Goal: Task Accomplishment & Management: Use online tool/utility

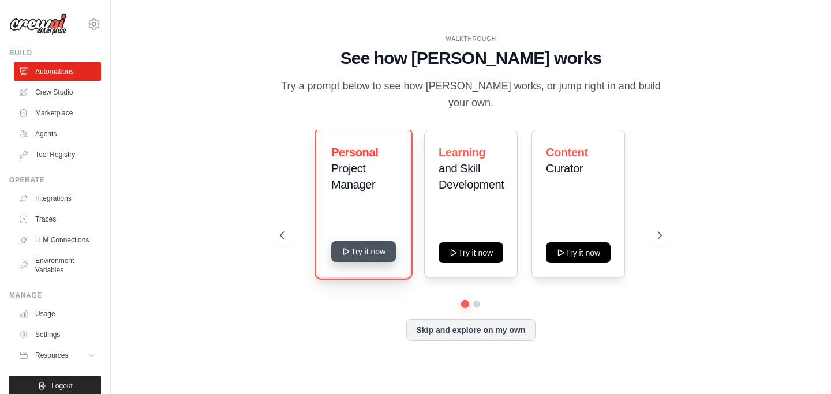
click at [364, 255] on button "Try it now" at bounding box center [363, 251] width 65 height 21
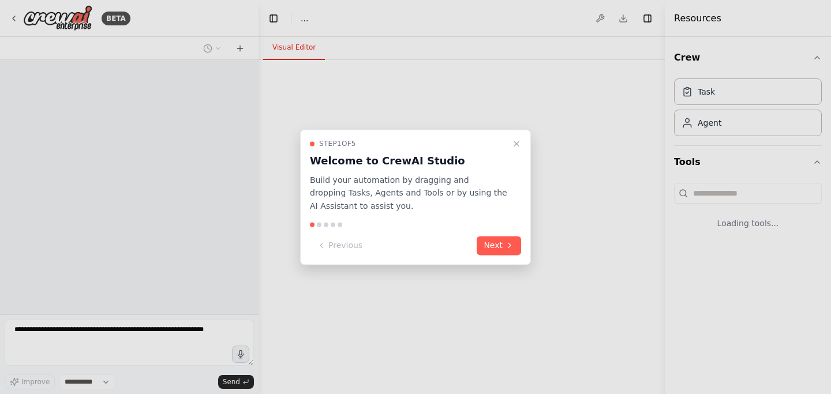
select select "****"
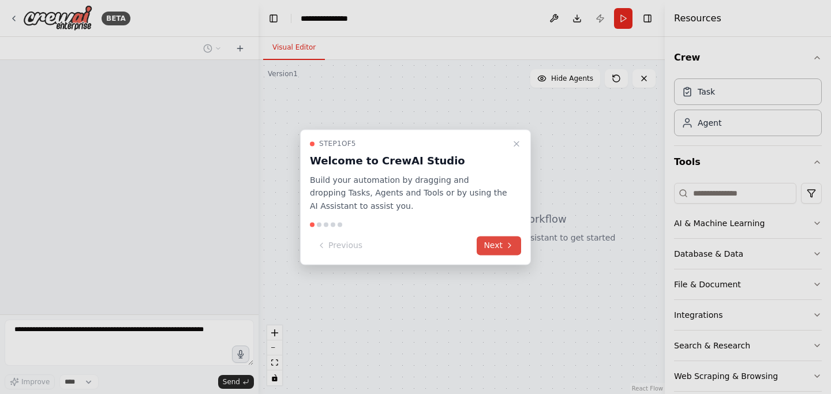
click at [489, 242] on button "Next" at bounding box center [499, 245] width 44 height 19
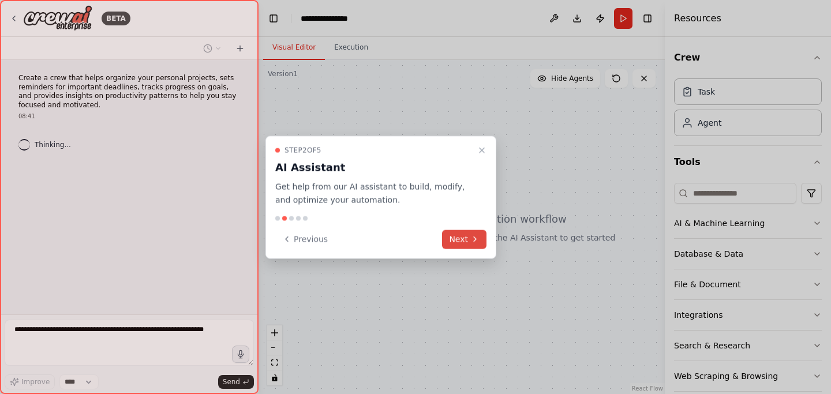
click at [468, 236] on button "Next" at bounding box center [464, 239] width 44 height 19
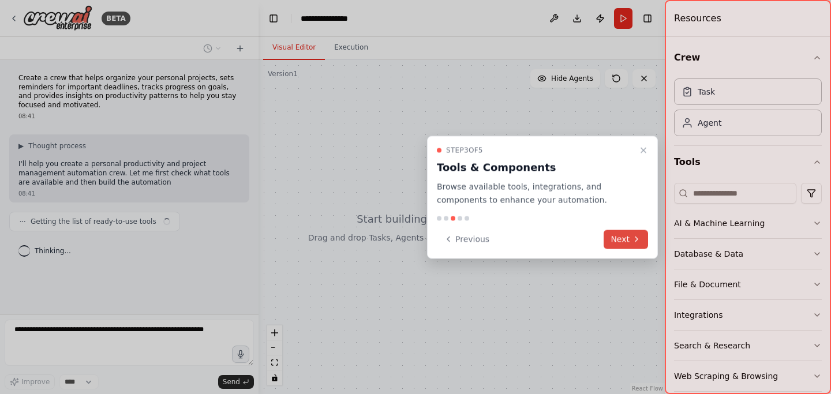
click at [634, 240] on icon at bounding box center [636, 239] width 9 height 9
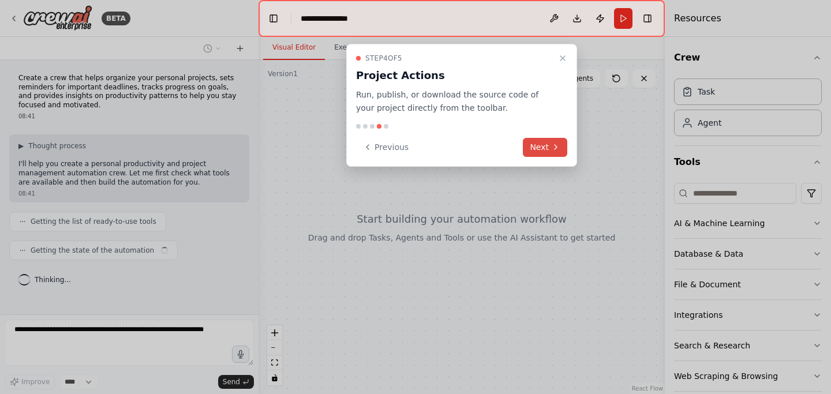
click at [550, 151] on button "Next" at bounding box center [545, 147] width 44 height 19
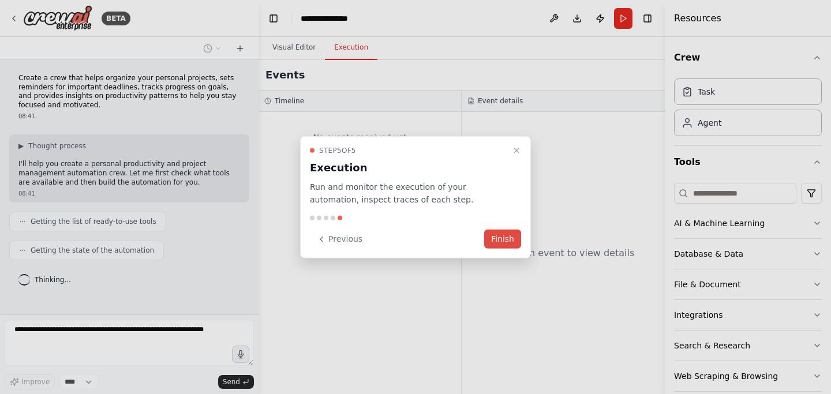
click at [500, 245] on button "Finish" at bounding box center [502, 239] width 37 height 19
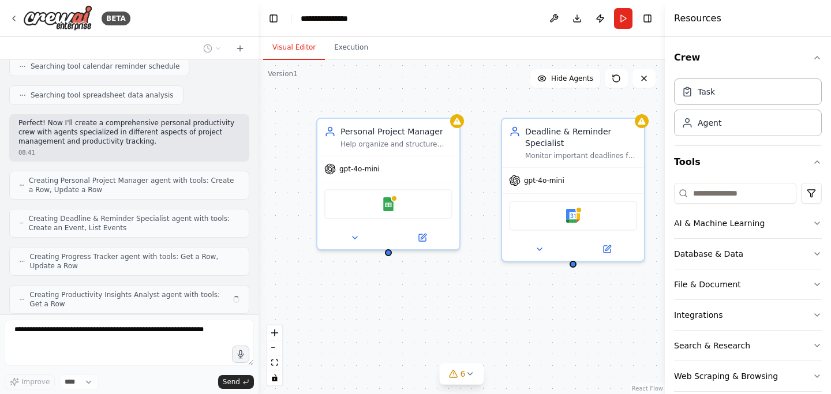
scroll to position [298, 0]
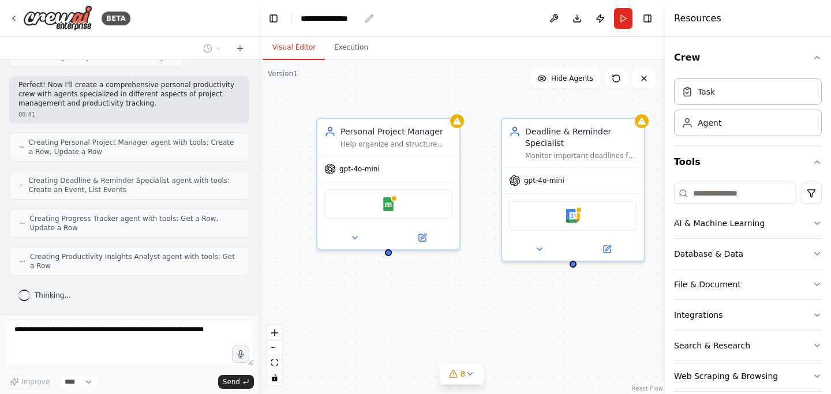
click at [359, 19] on div "**********" at bounding box center [330, 19] width 59 height 12
click at [350, 19] on div "**********" at bounding box center [344, 19] width 87 height 12
click at [376, 16] on div "**********" at bounding box center [344, 19] width 87 height 12
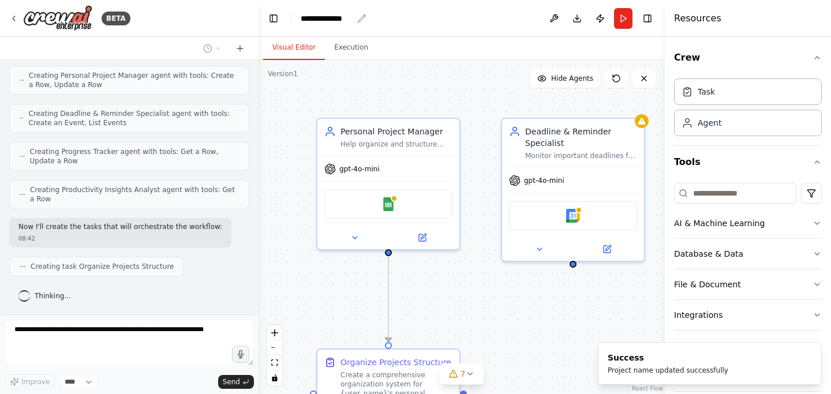
click at [341, 18] on div "**********" at bounding box center [327, 19] width 52 height 12
click at [341, 18] on div "**********" at bounding box center [344, 19] width 87 height 12
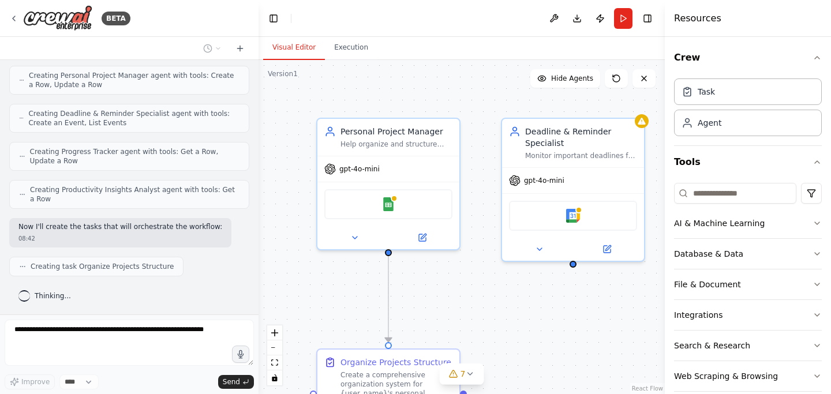
scroll to position [394, 0]
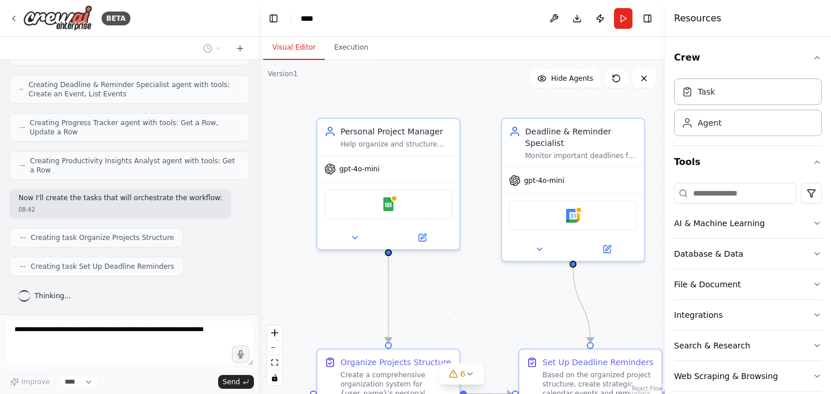
click at [447, 16] on header "Toggle Left Sidebar Studio **** Download Publish Run Toggle Right Sidebar" at bounding box center [462, 18] width 406 height 37
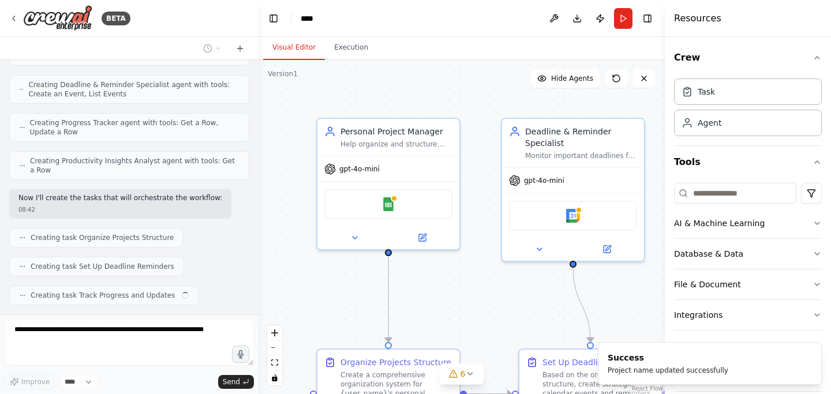
scroll to position [423, 0]
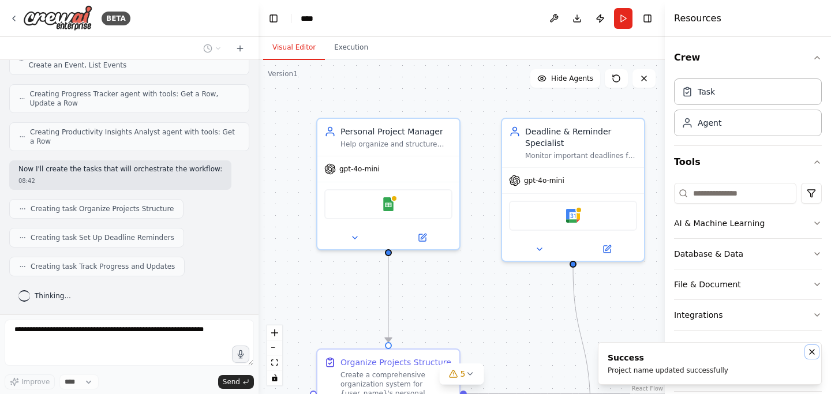
click at [810, 353] on icon "Notifications (F8)" at bounding box center [812, 352] width 5 height 5
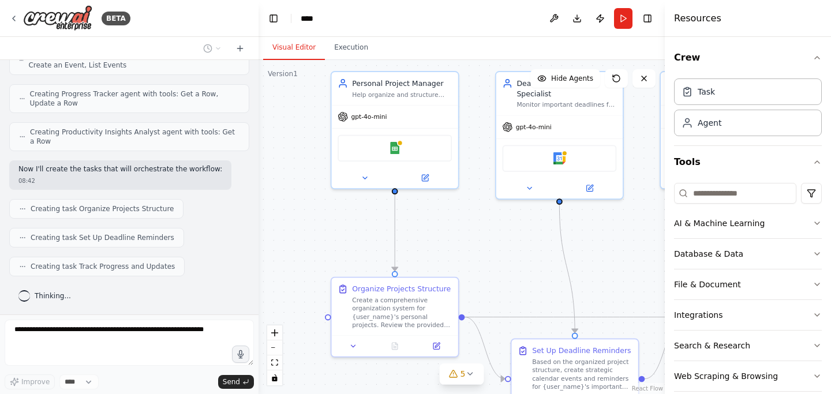
scroll to position [452, 0]
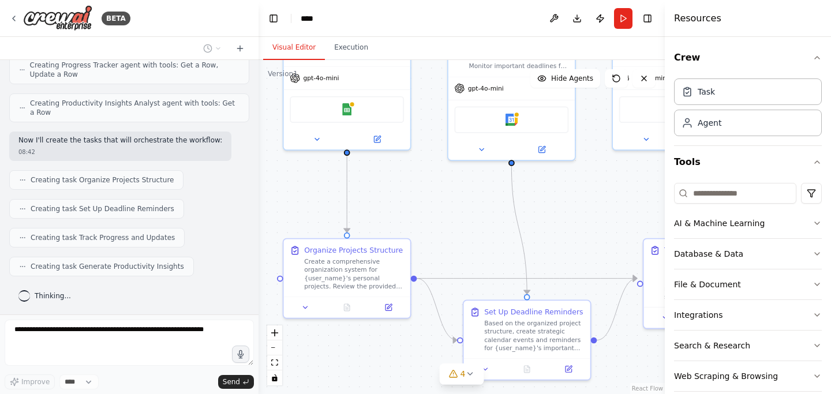
drag, startPoint x: 531, startPoint y: 309, endPoint x: 462, endPoint y: 204, distance: 126.0
click at [462, 204] on div ".deletable-edge-delete-btn { width: 20px; height: 20px; border: 0px solid #ffff…" at bounding box center [462, 227] width 406 height 334
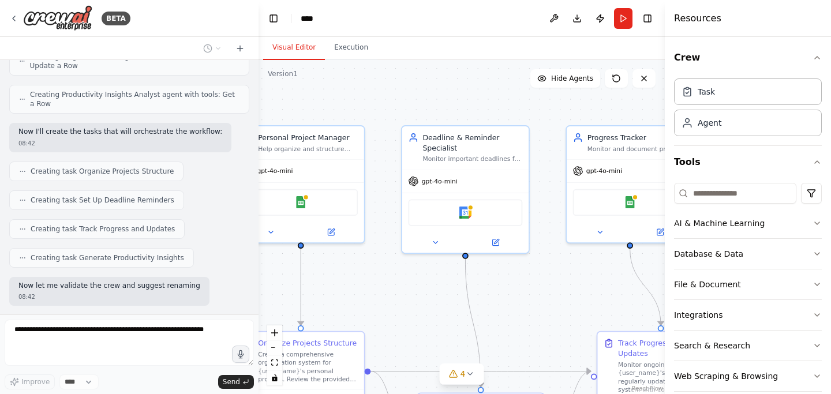
scroll to position [519, 0]
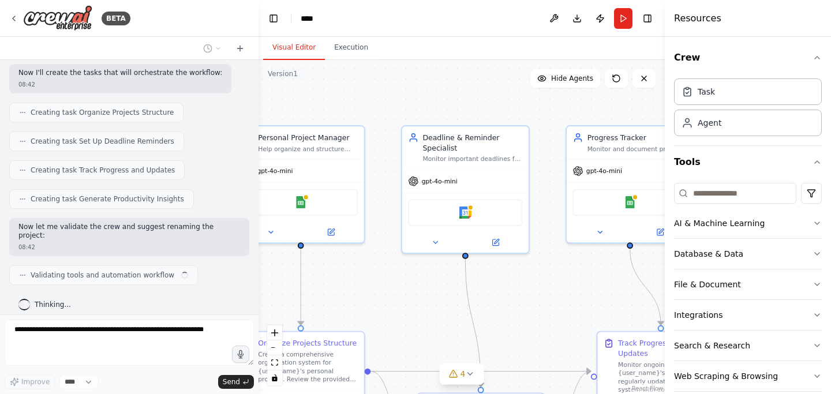
drag, startPoint x: 571, startPoint y: 215, endPoint x: 525, endPoint y: 308, distance: 103.8
click at [525, 308] on div ".deletable-edge-delete-btn { width: 20px; height: 20px; border: 0px solid #ffff…" at bounding box center [462, 227] width 406 height 334
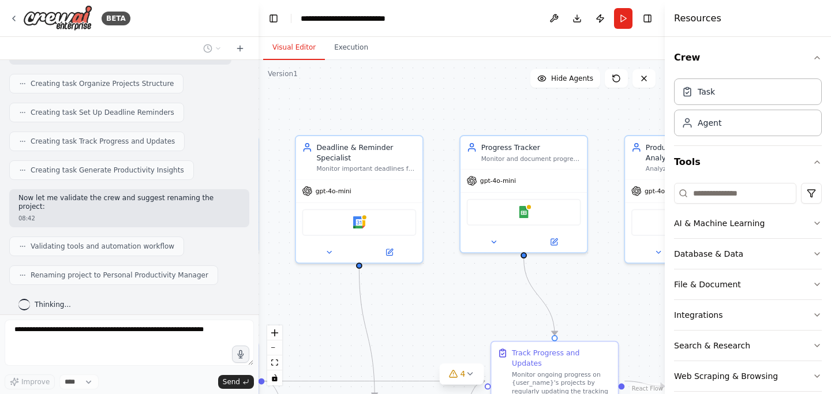
drag, startPoint x: 551, startPoint y: 297, endPoint x: 444, endPoint y: 307, distance: 106.7
click at [444, 307] on div ".deletable-edge-delete-btn { width: 20px; height: 20px; border: 0px solid #ffff…" at bounding box center [462, 227] width 406 height 334
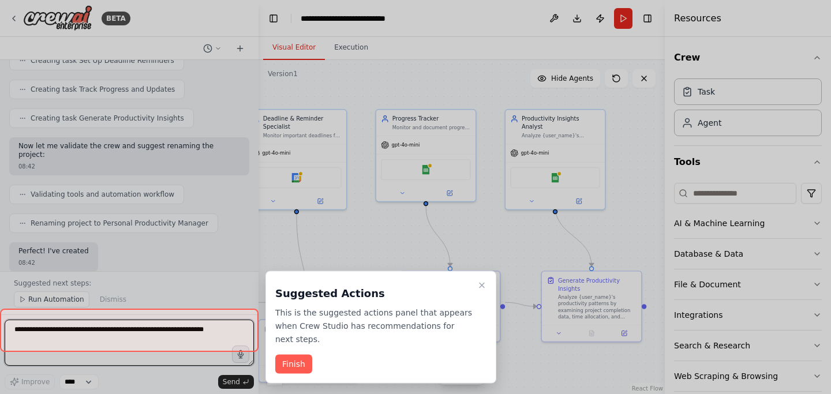
drag, startPoint x: 439, startPoint y: 297, endPoint x: 358, endPoint y: 236, distance: 100.6
click at [358, 236] on div "BETA Create a crew that helps organize your personal projects, sets reminders f…" at bounding box center [415, 197] width 831 height 394
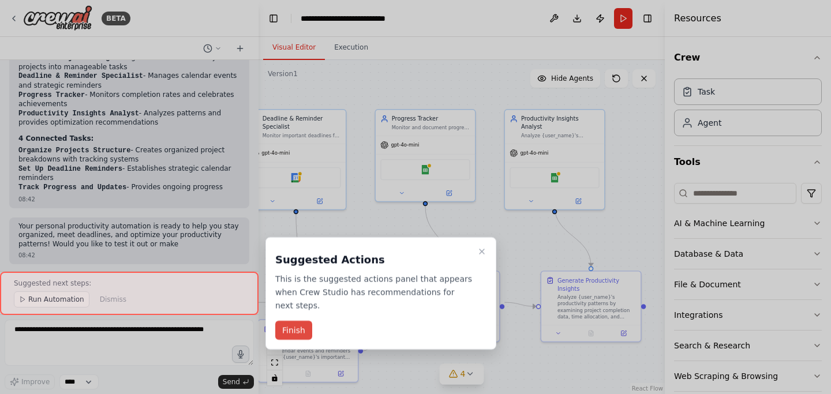
click at [294, 333] on button "Finish" at bounding box center [293, 330] width 37 height 19
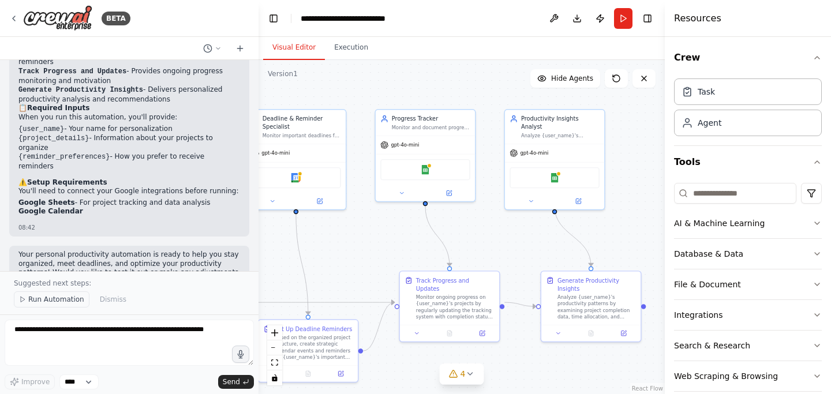
click at [63, 300] on span "Run Automation" at bounding box center [56, 299] width 56 height 9
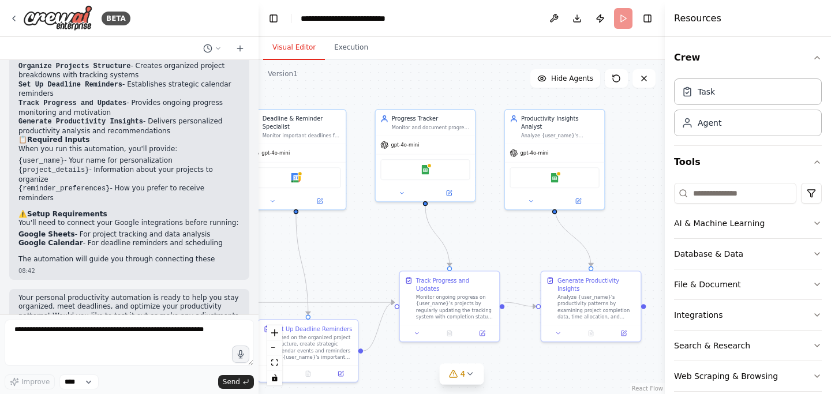
scroll to position [928, 0]
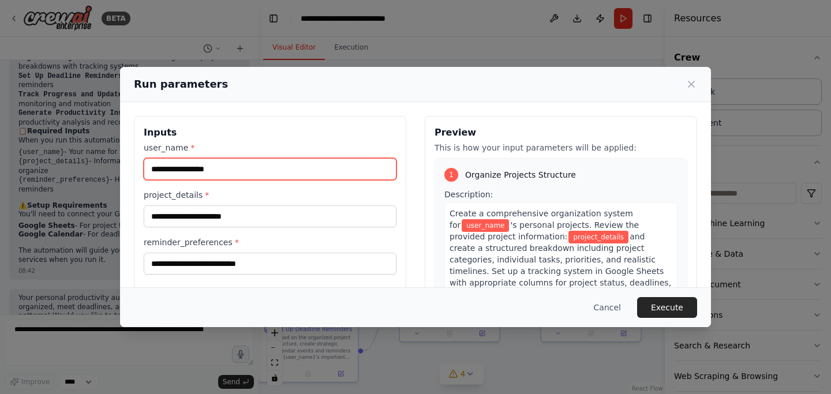
click at [232, 163] on input "user_name *" at bounding box center [270, 169] width 253 height 22
type input "******"
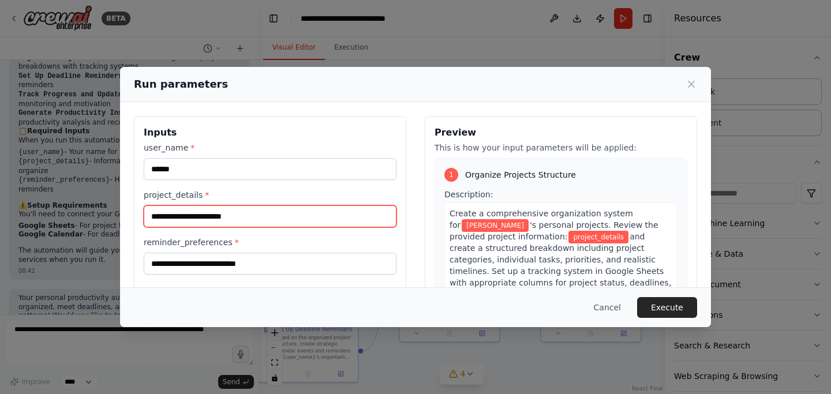
click at [236, 215] on input "project_details *" at bounding box center [270, 216] width 253 height 22
type input "*"
click at [236, 215] on input "**********" at bounding box center [270, 216] width 253 height 22
click at [207, 216] on input "**********" at bounding box center [270, 216] width 253 height 22
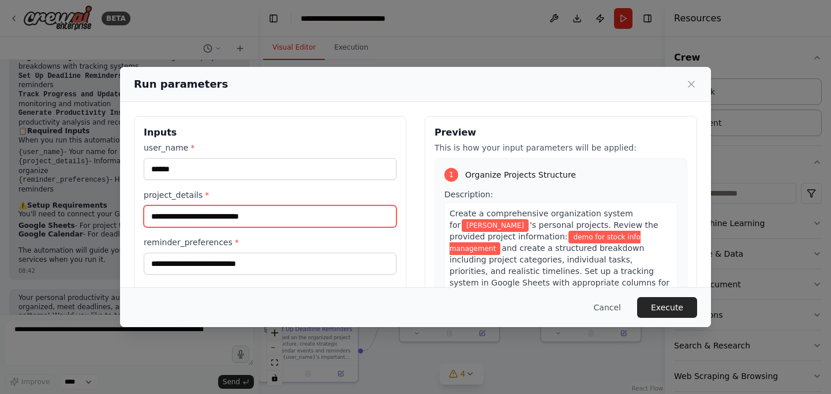
click at [223, 216] on input "**********" at bounding box center [270, 216] width 253 height 22
type input "**********"
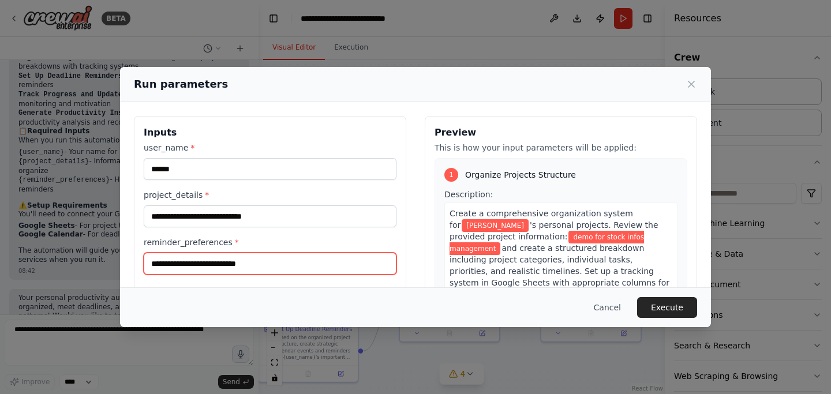
click at [243, 264] on input "reminder_preferences *" at bounding box center [270, 264] width 253 height 22
click at [204, 244] on label "reminder_preferences *" at bounding box center [270, 243] width 253 height 12
click at [204, 253] on input "reminder_preferences *" at bounding box center [270, 264] width 253 height 22
click at [204, 244] on label "reminder_preferences *" at bounding box center [270, 243] width 253 height 12
click at [204, 253] on input "reminder_preferences *" at bounding box center [270, 264] width 253 height 22
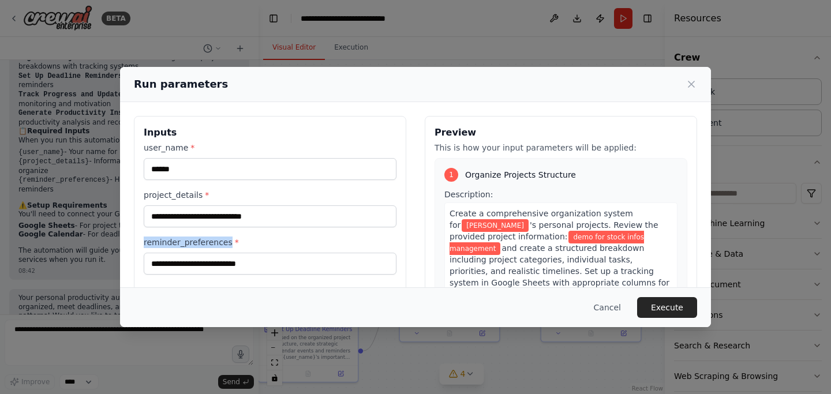
click at [204, 244] on label "reminder_preferences *" at bounding box center [270, 243] width 253 height 12
click at [204, 253] on input "reminder_preferences *" at bounding box center [270, 264] width 253 height 22
click at [197, 248] on div at bounding box center [197, 248] width 0 height 0
click at [216, 394] on div at bounding box center [115, 394] width 231 height 0
click at [130, 394] on div at bounding box center [115, 394] width 231 height 0
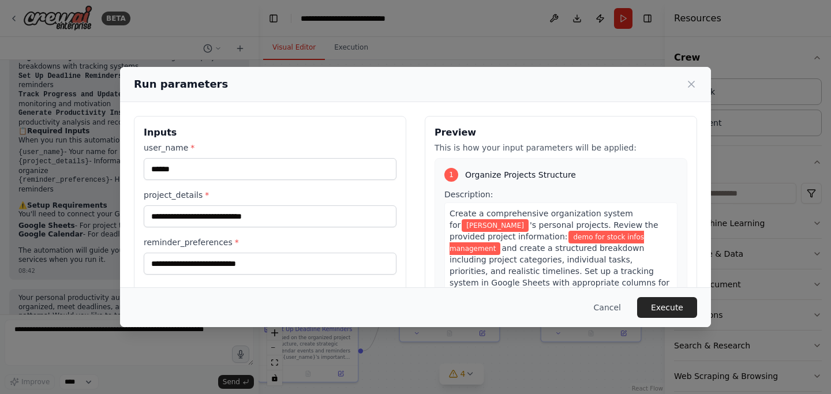
click at [231, 394] on div at bounding box center [115, 394] width 231 height 0
click at [266, 258] on input "reminder_preferences *" at bounding box center [270, 264] width 253 height 22
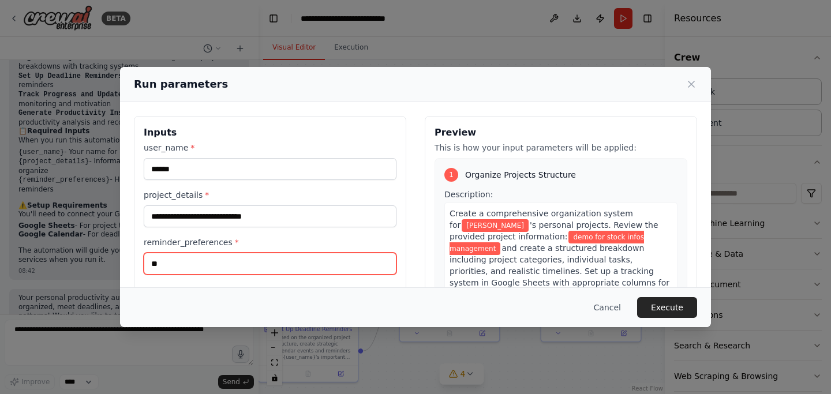
type input "*"
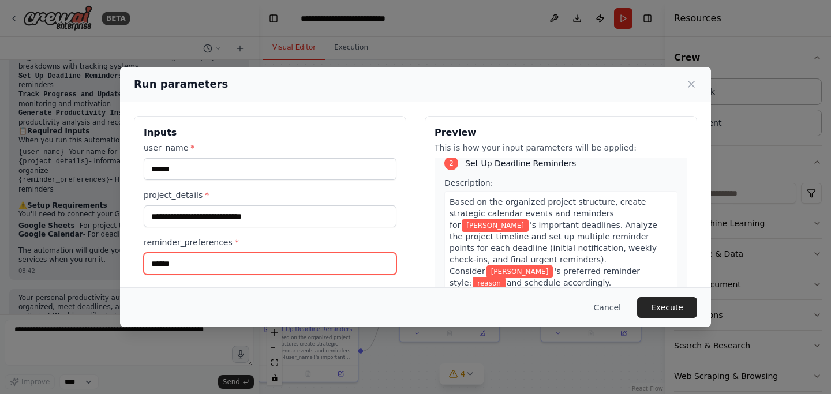
scroll to position [256, 0]
type input "**********"
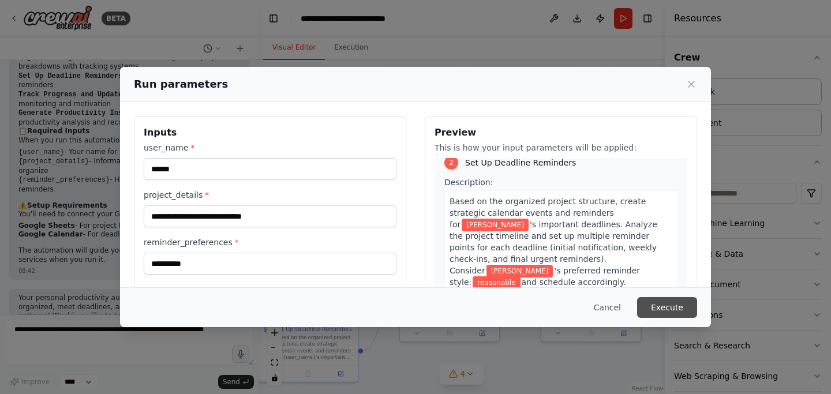
click at [678, 305] on button "Execute" at bounding box center [667, 307] width 60 height 21
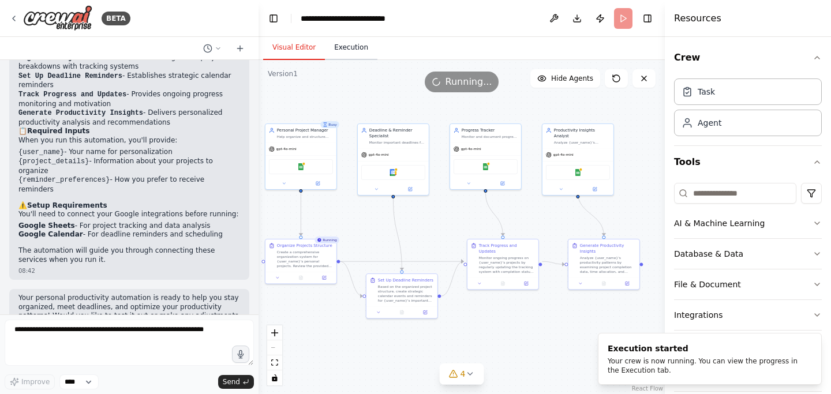
click at [349, 44] on button "Execution" at bounding box center [351, 48] width 53 height 24
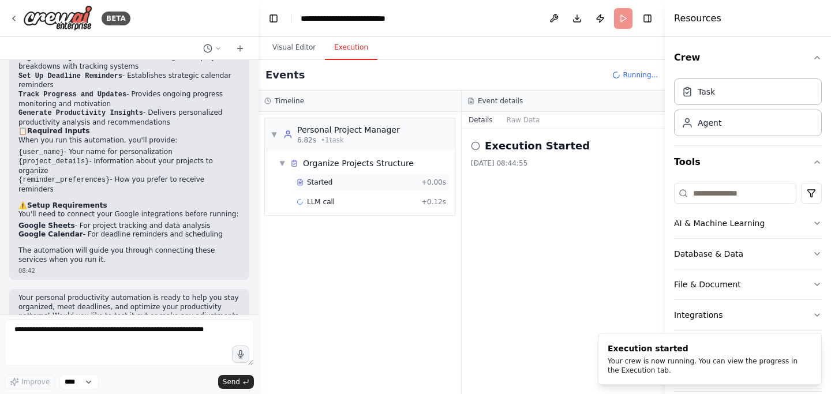
click at [325, 184] on span "Started" at bounding box center [319, 182] width 25 height 9
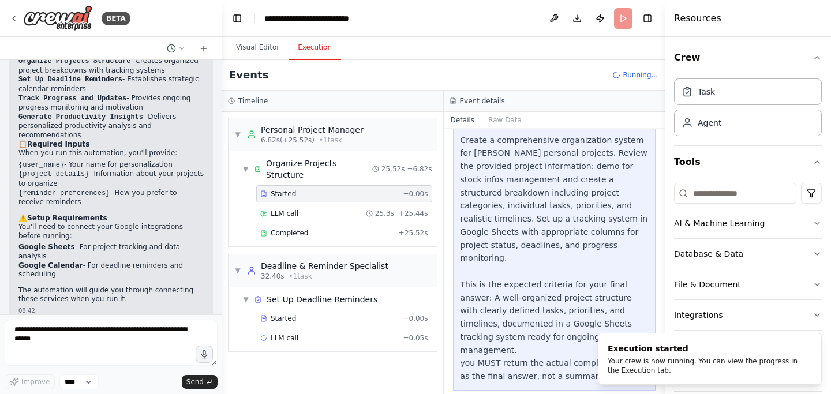
scroll to position [200, 0]
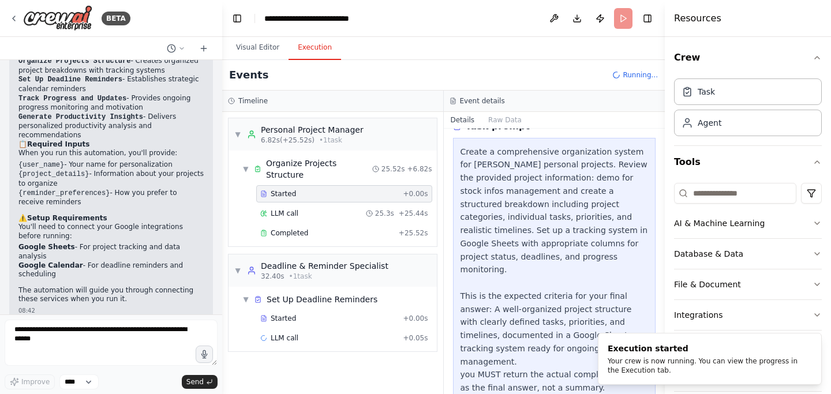
drag, startPoint x: 255, startPoint y: 162, endPoint x: 222, endPoint y: 156, distance: 32.7
click at [222, 156] on div "BETA Create a crew that helps organize your personal projects, sets reminders f…" at bounding box center [415, 197] width 831 height 394
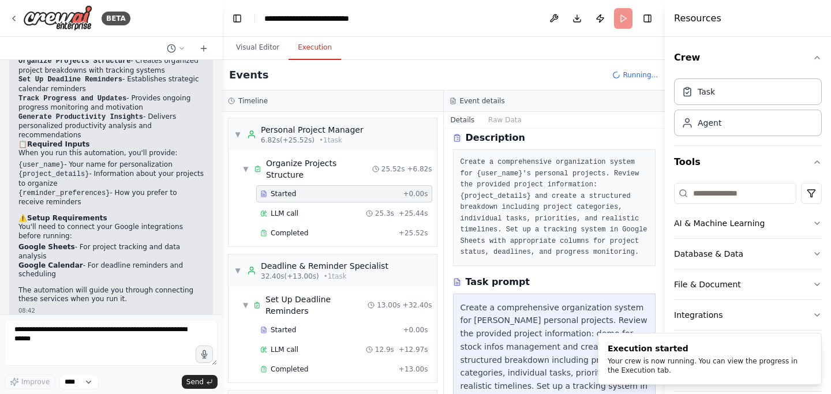
scroll to position [0, 0]
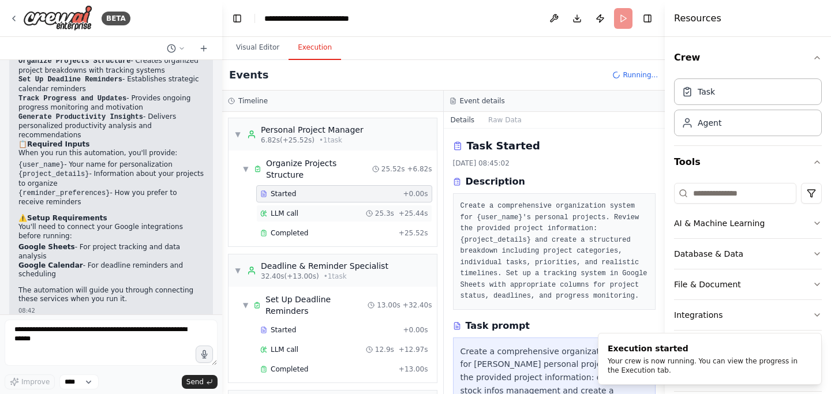
click at [271, 209] on span "LLM call" at bounding box center [285, 213] width 28 height 9
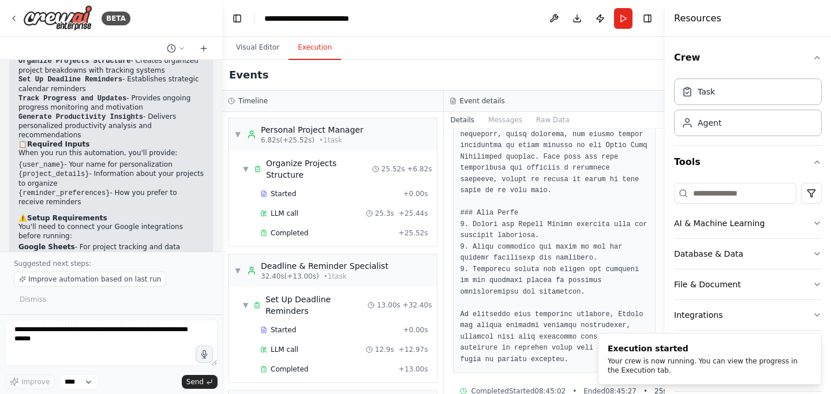
scroll to position [1738, 0]
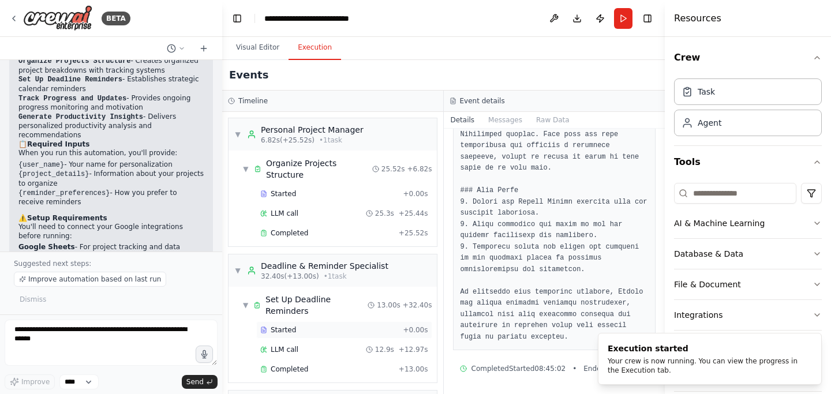
click at [323, 326] on div "Started" at bounding box center [329, 330] width 138 height 9
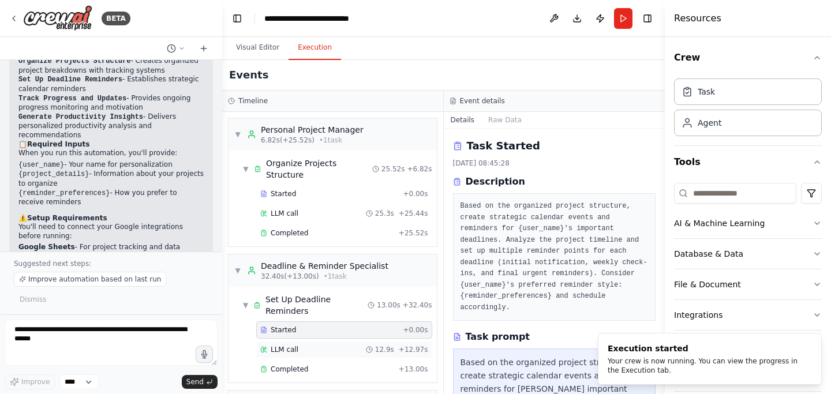
click at [324, 341] on div "LLM call 12.9s + 12.97s" at bounding box center [344, 349] width 176 height 17
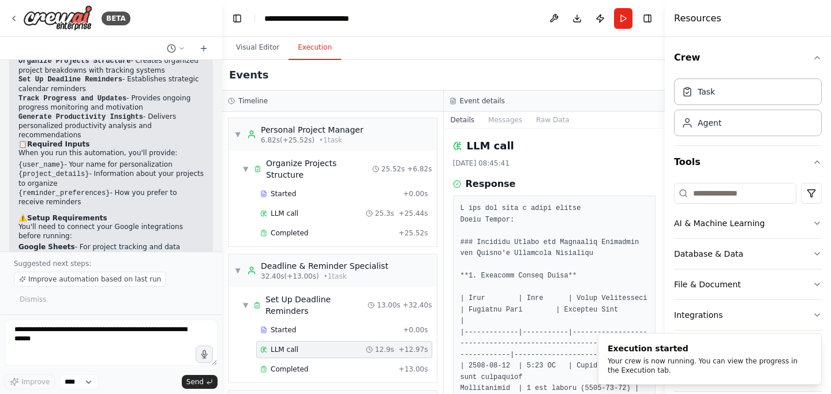
click at [324, 341] on div "LLM call 12.9s + 12.97s" at bounding box center [344, 349] width 176 height 17
click at [323, 365] on div "Completed" at bounding box center [327, 369] width 134 height 9
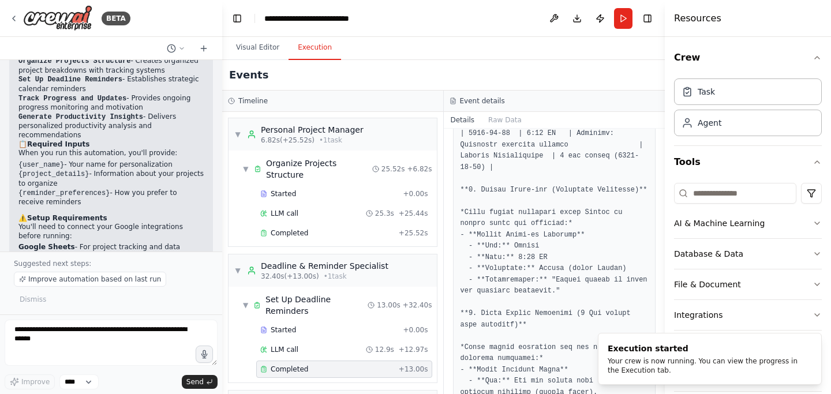
scroll to position [926, 0]
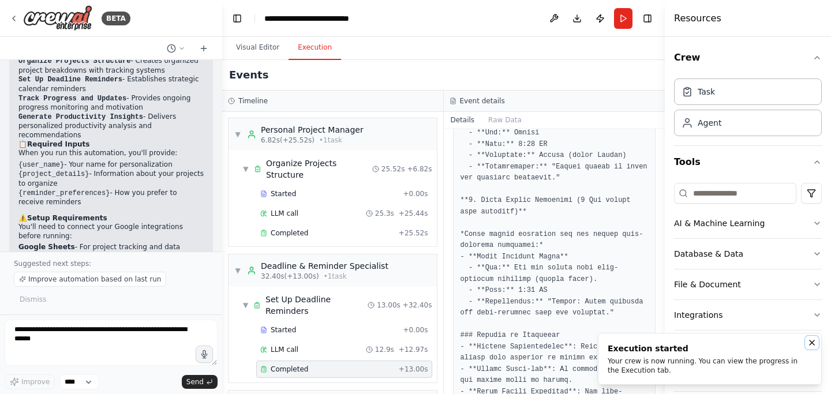
click at [813, 343] on icon "Notifications (F8)" at bounding box center [812, 342] width 9 height 9
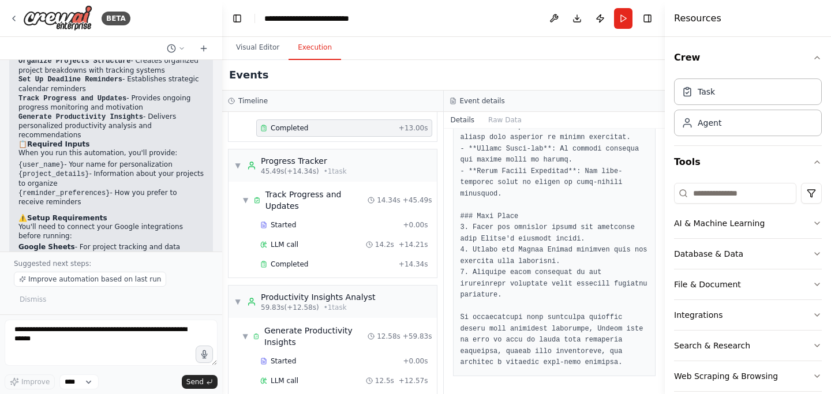
scroll to position [251, 0]
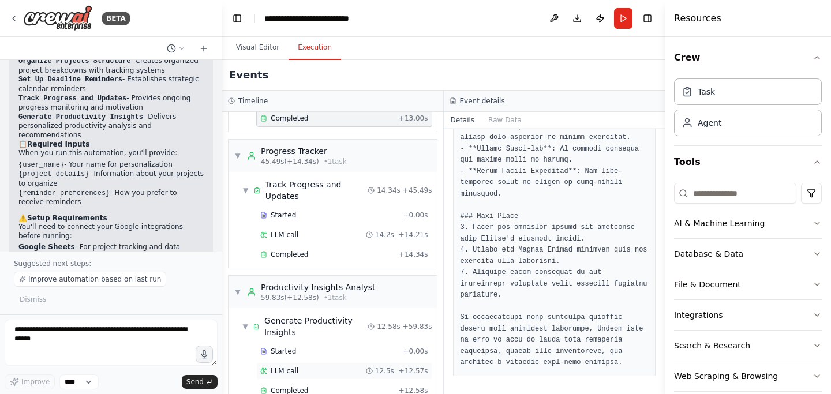
click at [332, 367] on div "LLM call 12.5s + 12.57s" at bounding box center [344, 371] width 168 height 9
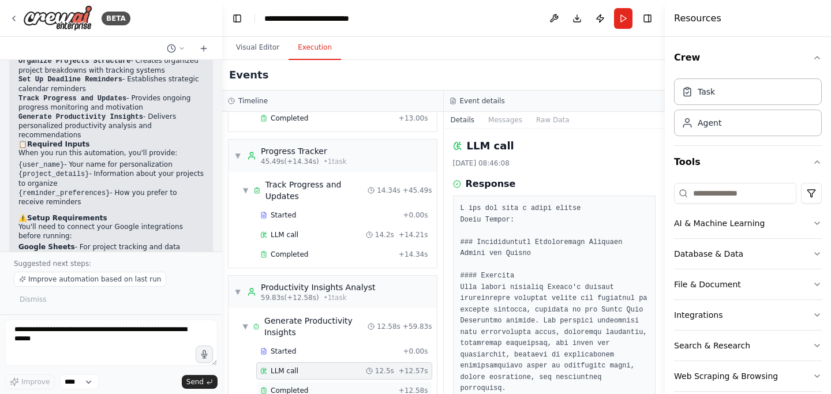
click at [327, 386] on div "Completed" at bounding box center [327, 390] width 134 height 9
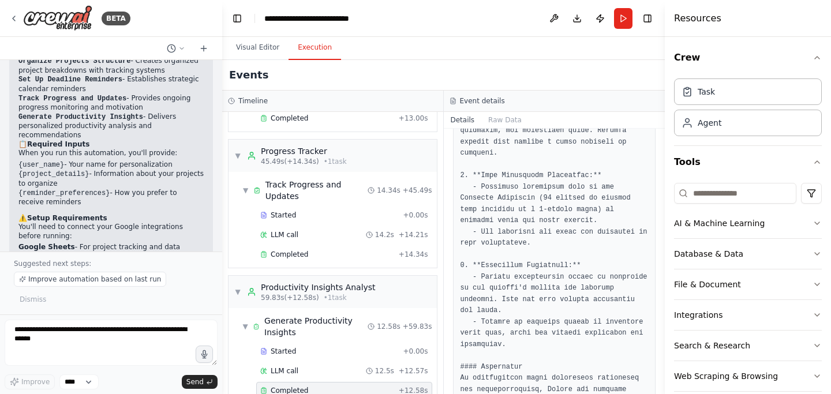
scroll to position [1462, 0]
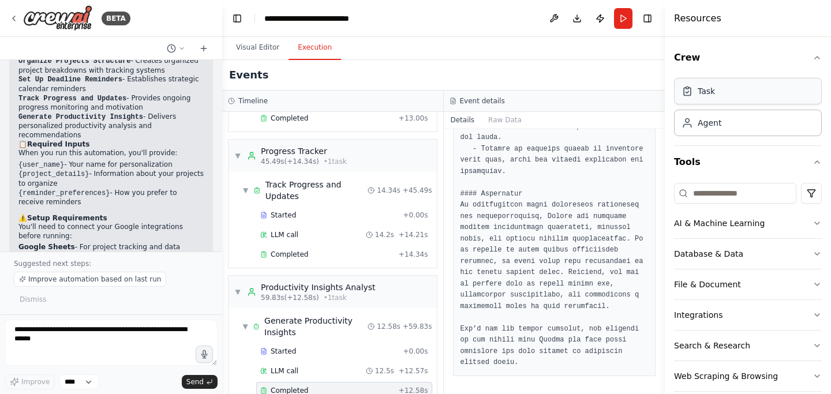
click at [738, 102] on div "Task" at bounding box center [748, 91] width 148 height 27
click at [743, 125] on div "Agent" at bounding box center [748, 122] width 148 height 27
click at [744, 103] on div "Task" at bounding box center [748, 91] width 148 height 27
click at [264, 48] on button "Visual Editor" at bounding box center [258, 48] width 62 height 24
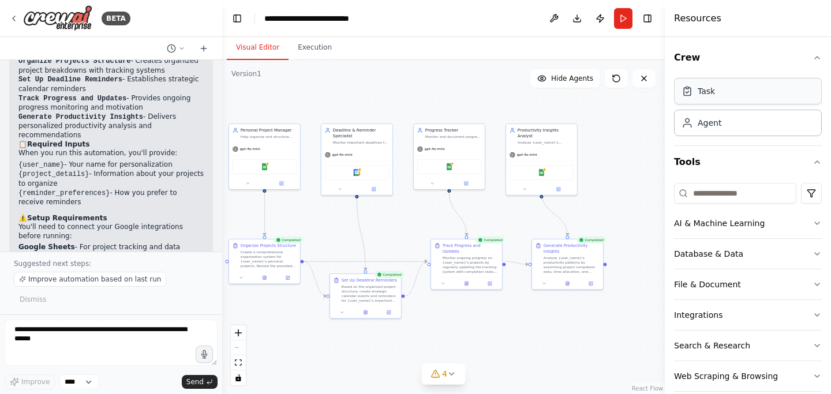
click at [739, 103] on div "Task" at bounding box center [748, 91] width 148 height 27
drag, startPoint x: 581, startPoint y: 362, endPoint x: 550, endPoint y: 320, distance: 52.3
click at [550, 320] on div "New Task Task description" at bounding box center [559, 328] width 71 height 18
click at [575, 331] on div "Task description" at bounding box center [563, 332] width 56 height 5
click at [587, 309] on icon at bounding box center [585, 308] width 7 height 7
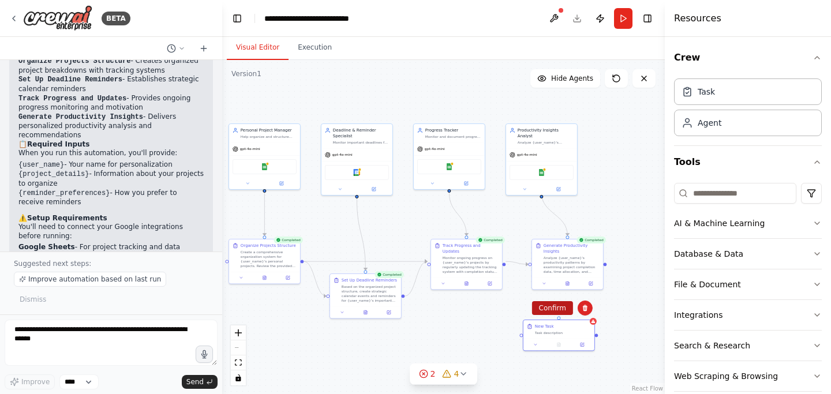
click at [558, 304] on button "Confirm" at bounding box center [552, 308] width 41 height 14
drag, startPoint x: 579, startPoint y: 350, endPoint x: 526, endPoint y: 313, distance: 64.7
click at [526, 313] on div "Role of the agent" at bounding box center [552, 314] width 56 height 6
click at [577, 296] on button at bounding box center [573, 295] width 15 height 15
click at [536, 296] on button "Confirm" at bounding box center [541, 296] width 41 height 14
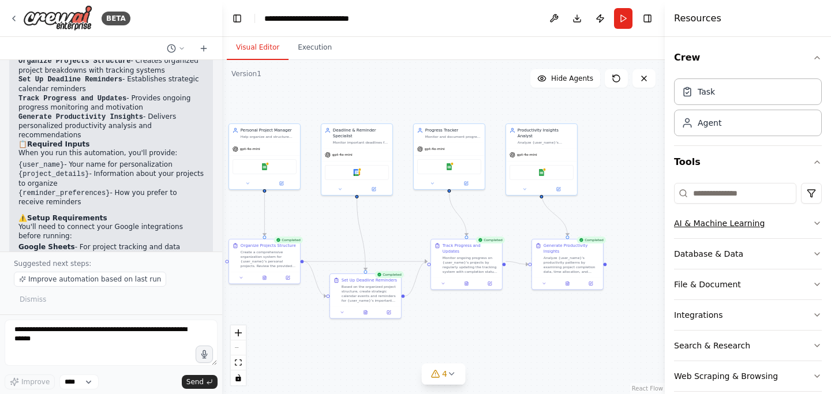
click at [813, 222] on icon "button" at bounding box center [817, 223] width 9 height 9
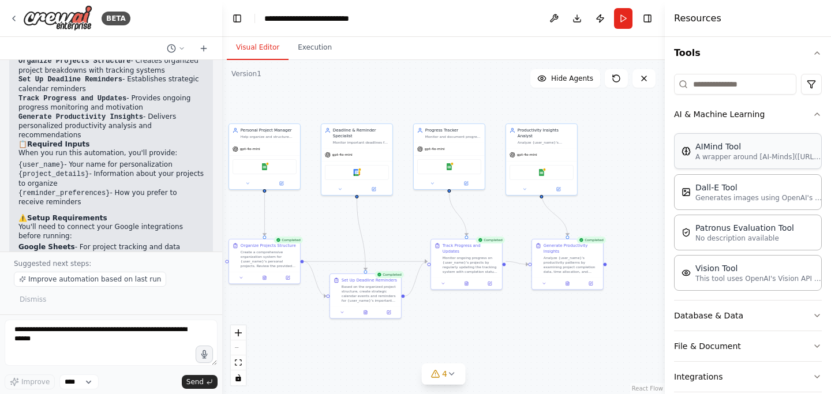
scroll to position [110, 0]
click at [637, 155] on div ".deletable-edge-delete-btn { width: 20px; height: 20px; border: 0px solid #ffff…" at bounding box center [443, 227] width 443 height 334
click at [548, 168] on img at bounding box center [547, 171] width 7 height 7
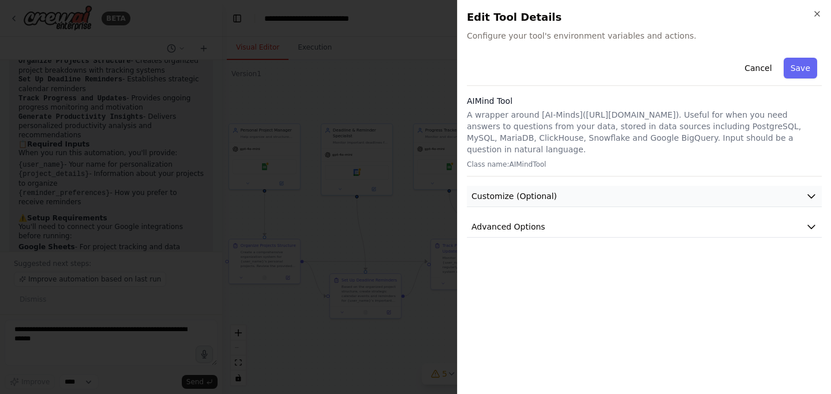
click at [583, 191] on button "Customize (Optional)" at bounding box center [644, 196] width 355 height 21
click at [550, 278] on div "Cancel Save AIMind Tool A wrapper around [AI-Minds]([URL][DOMAIN_NAME]). Useful…" at bounding box center [644, 186] width 355 height 266
click at [575, 238] on div "Api Key Mind Name" at bounding box center [644, 252] width 350 height 72
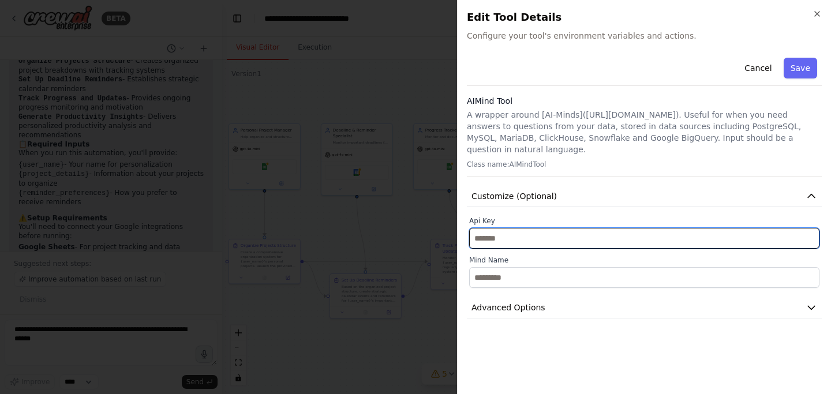
click at [583, 231] on input "text" at bounding box center [644, 238] width 350 height 21
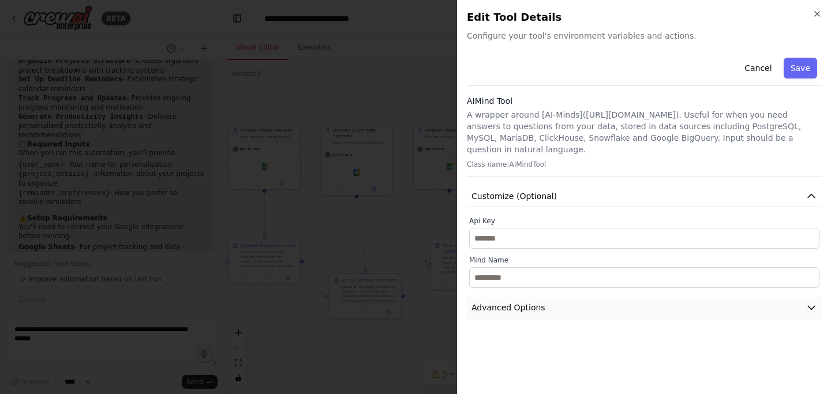
click at [557, 297] on button "Advanced Options" at bounding box center [644, 307] width 355 height 21
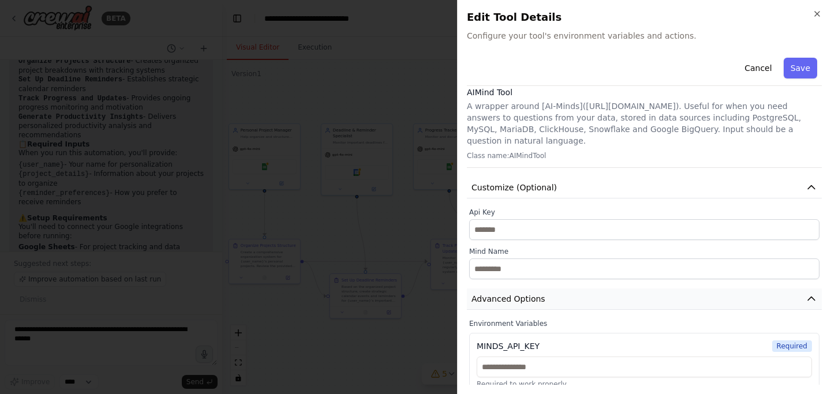
click at [557, 291] on button "Advanced Options" at bounding box center [644, 299] width 355 height 21
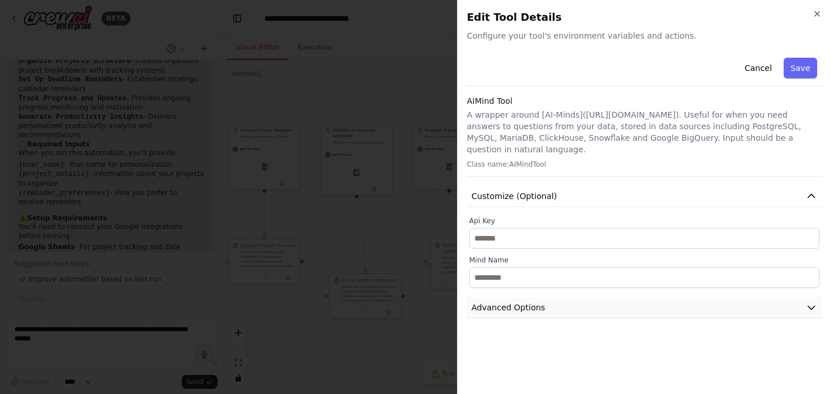
scroll to position [0, 0]
click at [557, 297] on button "Advanced Options" at bounding box center [644, 307] width 355 height 21
click at [760, 71] on button "Cancel" at bounding box center [758, 68] width 41 height 21
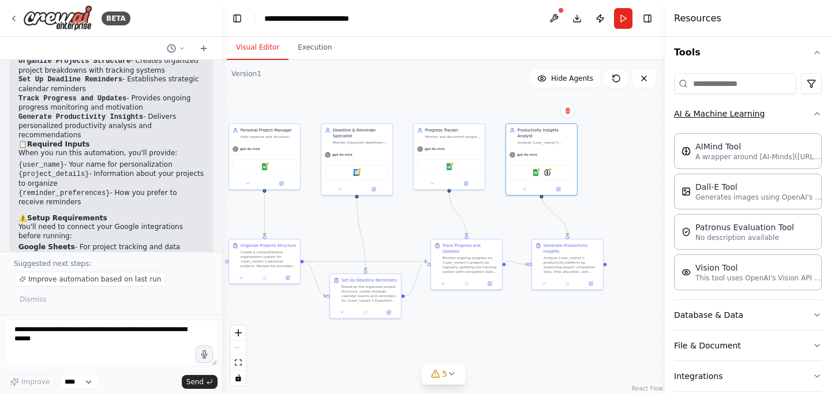
click at [814, 114] on icon "button" at bounding box center [817, 113] width 9 height 9
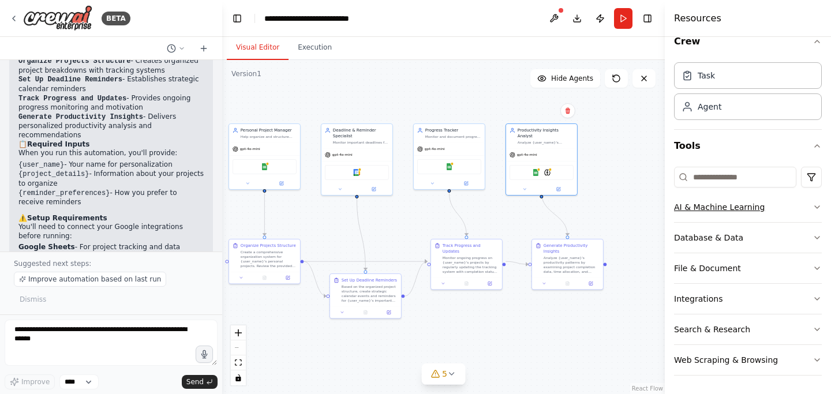
scroll to position [16, 0]
click at [720, 237] on button "Database & Data" at bounding box center [748, 238] width 148 height 30
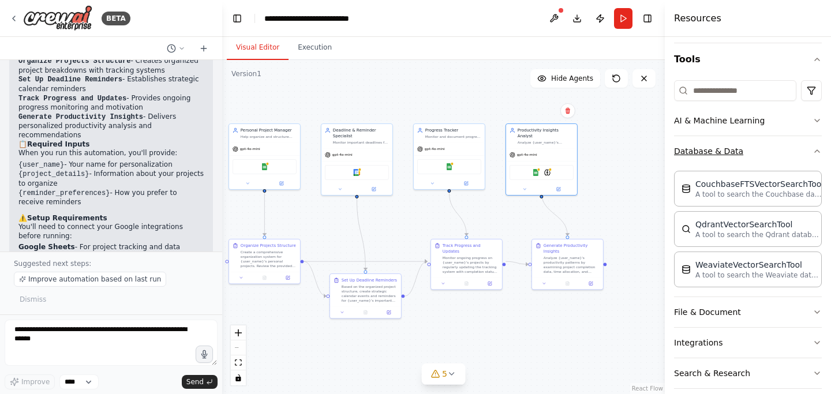
scroll to position [147, 0]
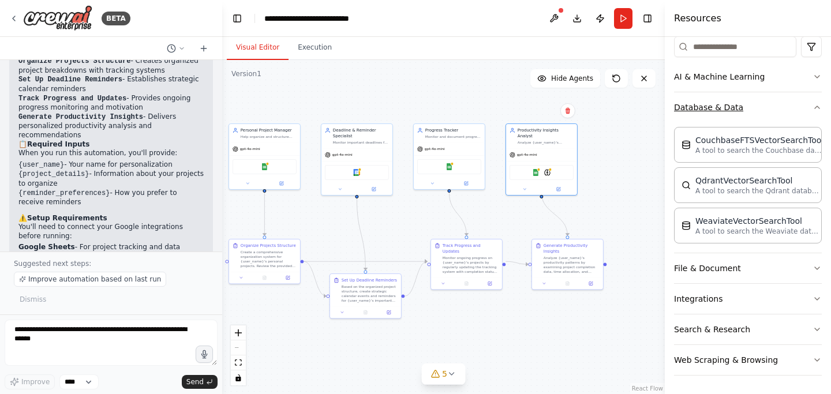
click at [821, 108] on icon "button" at bounding box center [817, 107] width 9 height 9
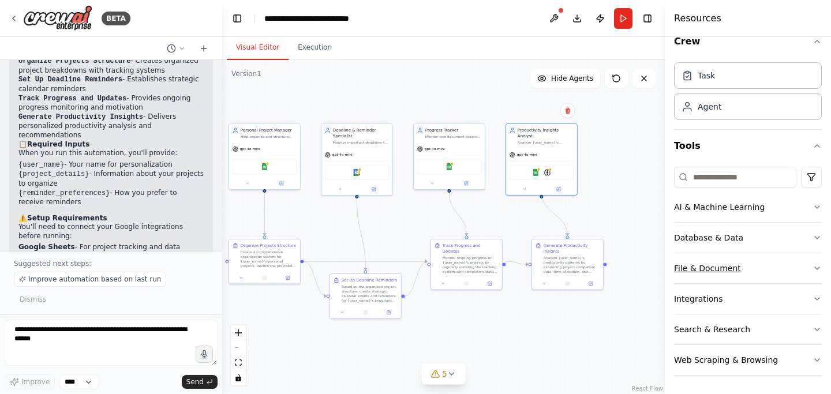
click at [819, 264] on icon "button" at bounding box center [817, 268] width 9 height 9
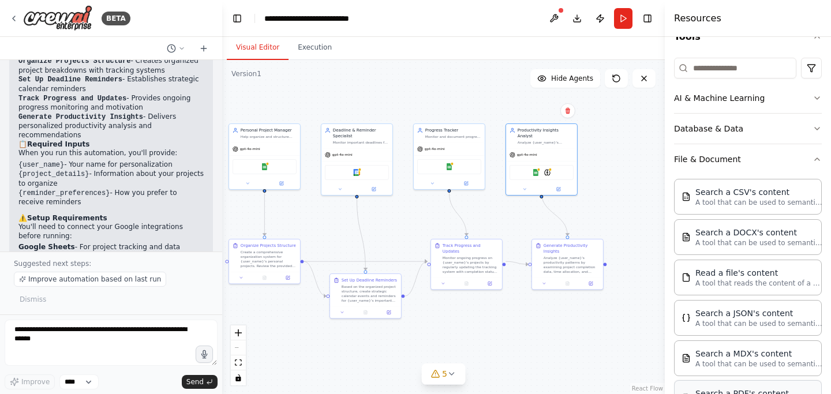
scroll to position [92, 0]
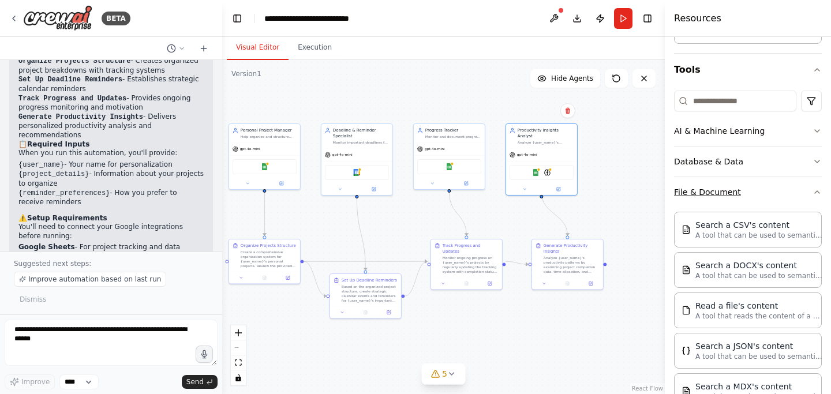
click at [818, 197] on button "File & Document" at bounding box center [748, 192] width 148 height 30
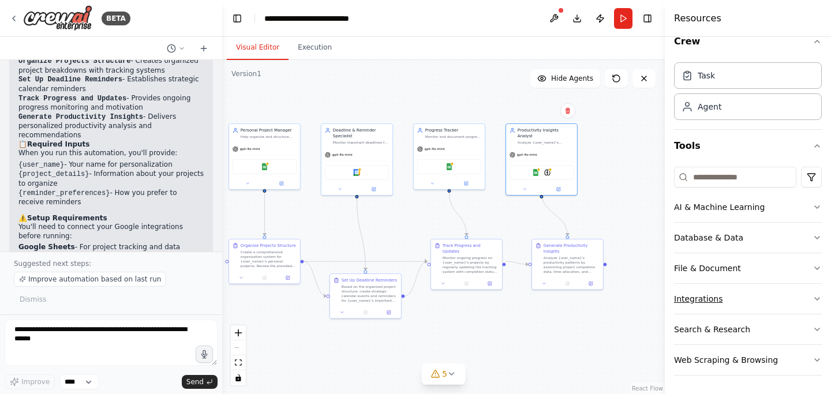
click at [814, 300] on icon "button" at bounding box center [817, 298] width 9 height 9
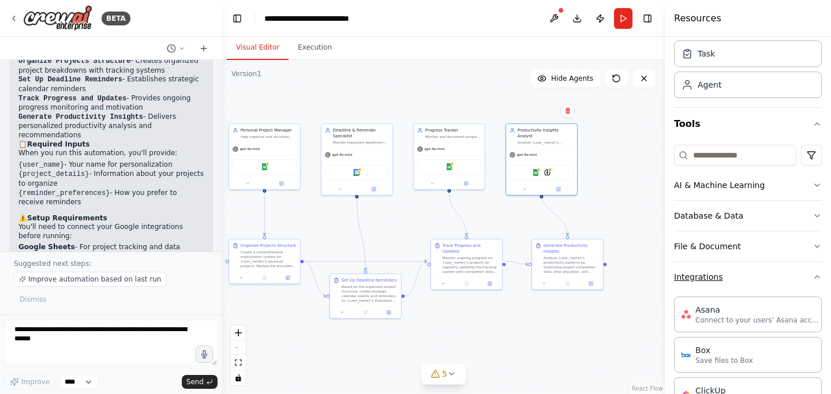
scroll to position [24, 0]
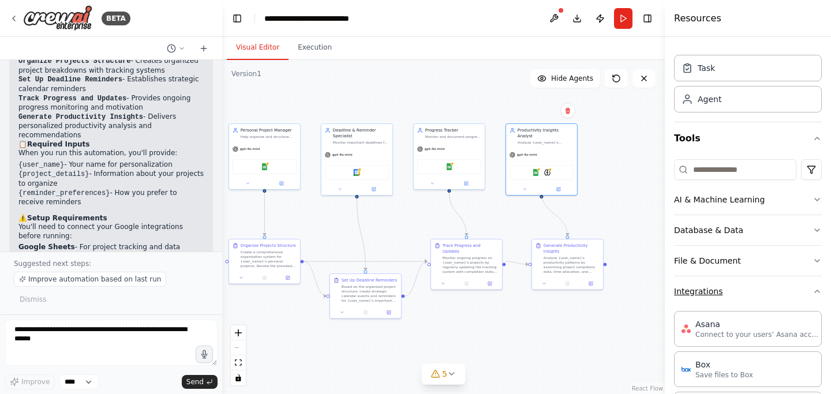
click at [816, 290] on icon "button" at bounding box center [817, 291] width 9 height 9
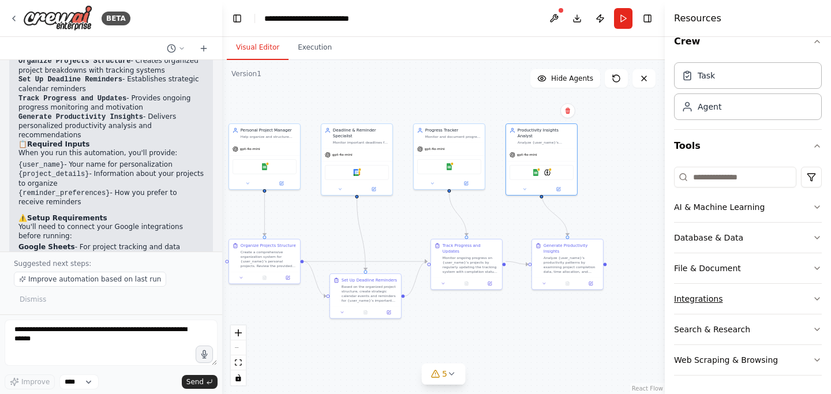
scroll to position [16, 0]
click at [818, 333] on icon "button" at bounding box center [817, 329] width 9 height 9
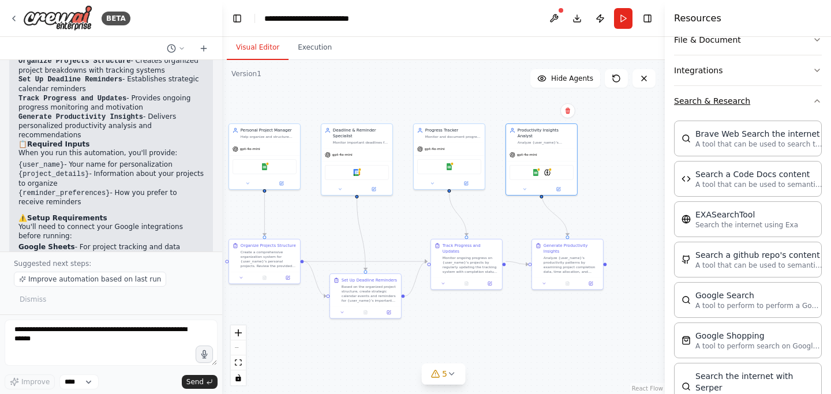
scroll to position [250, 0]
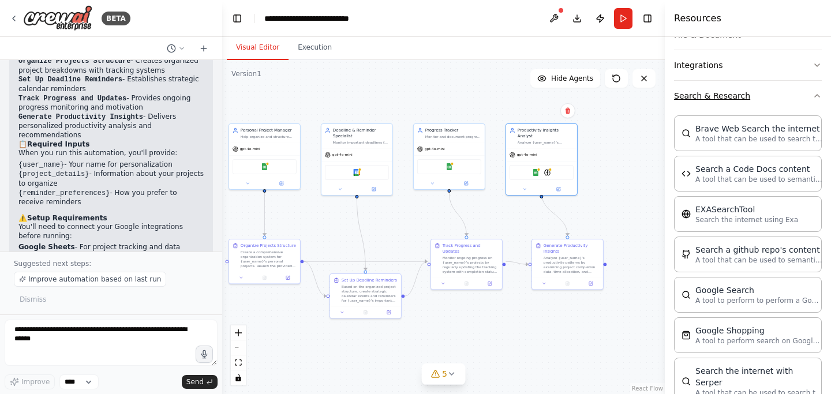
click at [812, 98] on button "Search & Research" at bounding box center [748, 96] width 148 height 30
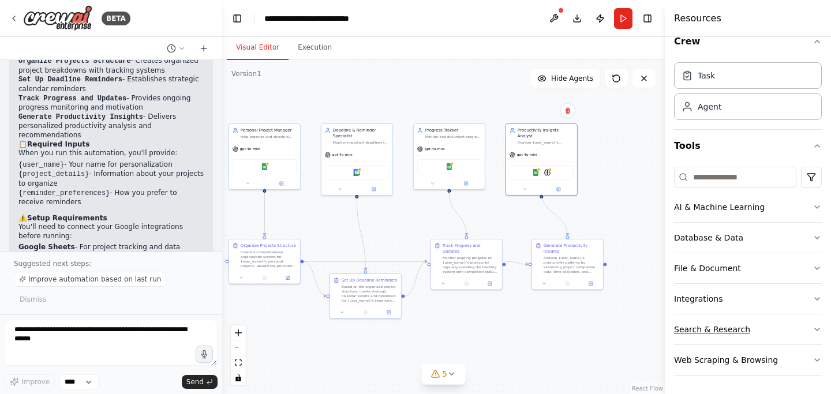
scroll to position [16, 0]
click at [817, 358] on icon "button" at bounding box center [817, 360] width 9 height 9
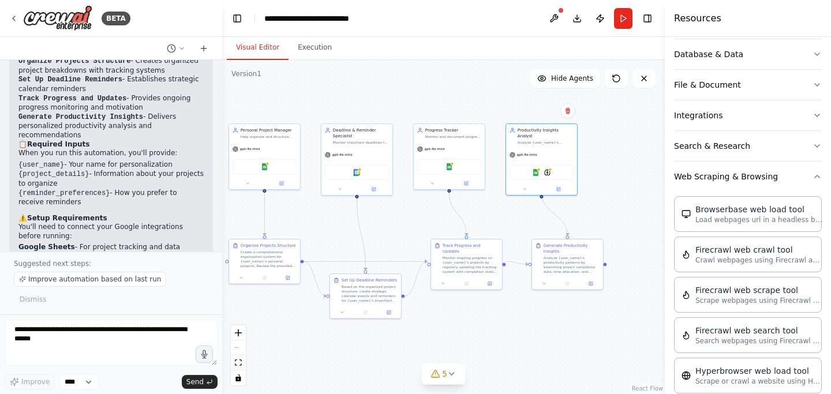
scroll to position [226, 0]
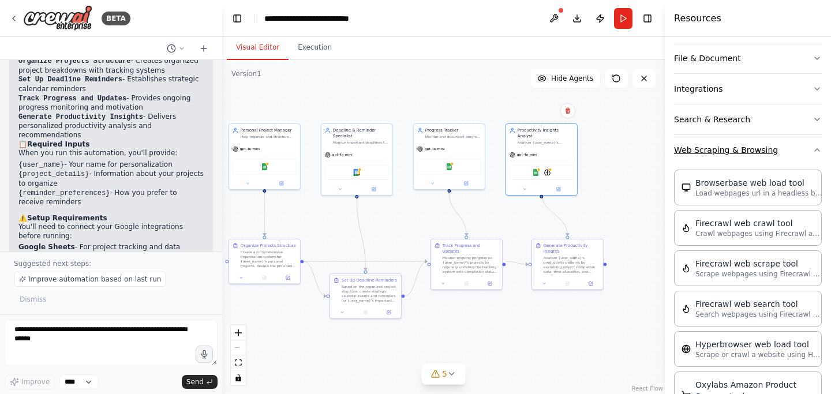
click at [814, 147] on icon "button" at bounding box center [817, 149] width 9 height 9
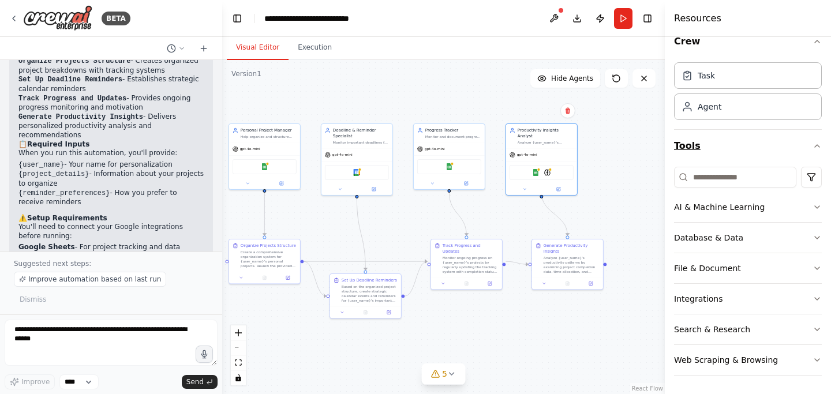
scroll to position [0, 0]
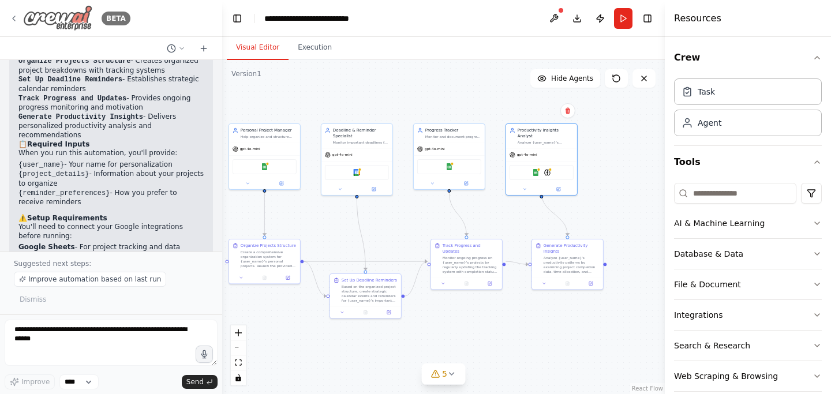
click at [13, 18] on icon at bounding box center [14, 18] width 2 height 5
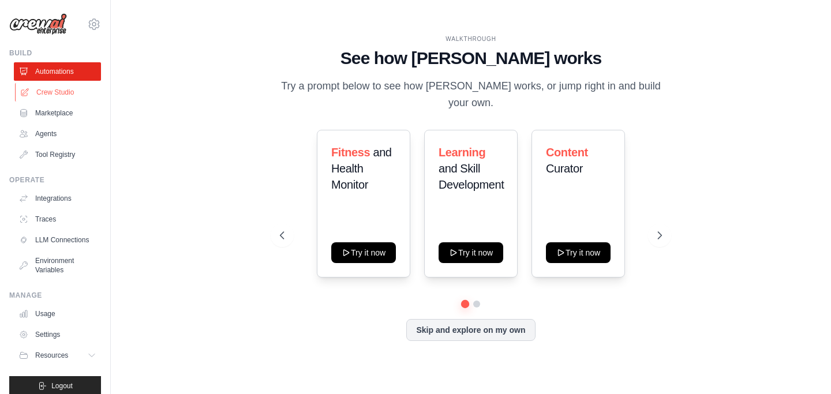
click at [60, 94] on link "Crew Studio" at bounding box center [58, 92] width 87 height 18
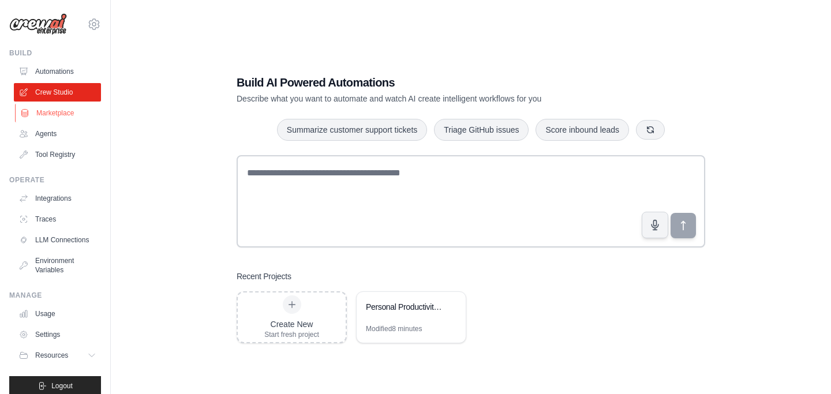
click at [59, 117] on link "Marketplace" at bounding box center [58, 113] width 87 height 18
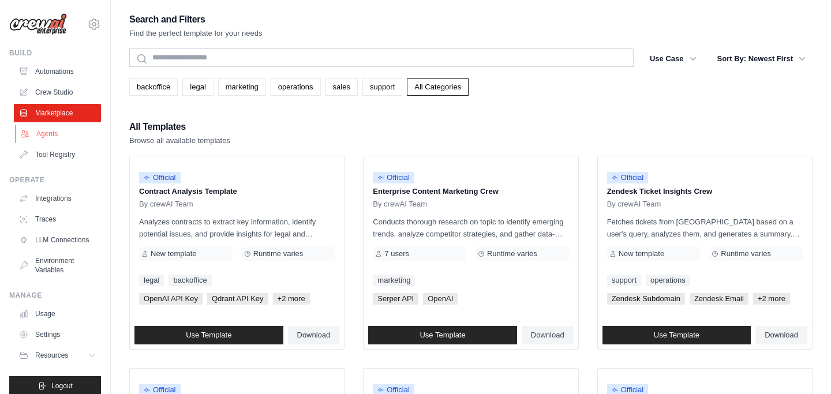
click at [59, 139] on link "Agents" at bounding box center [58, 134] width 87 height 18
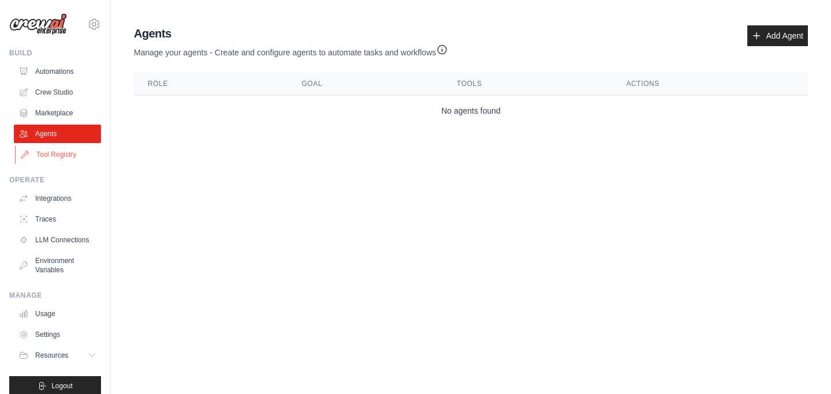
click at [68, 150] on link "Tool Registry" at bounding box center [58, 154] width 87 height 18
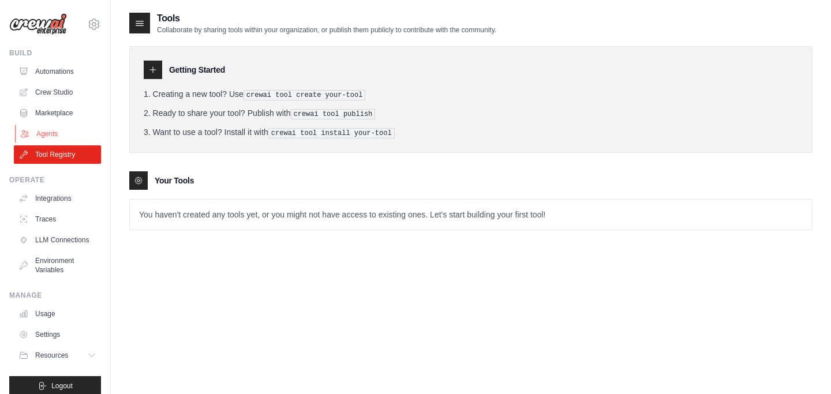
click at [79, 130] on link "Agents" at bounding box center [58, 134] width 87 height 18
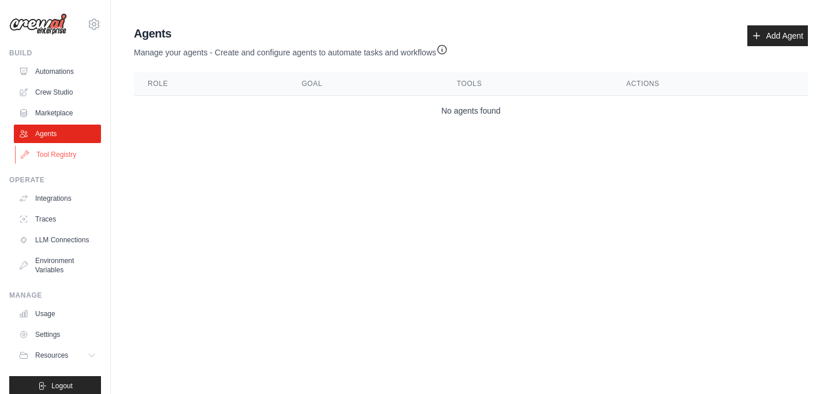
click at [73, 152] on link "Tool Registry" at bounding box center [58, 154] width 87 height 18
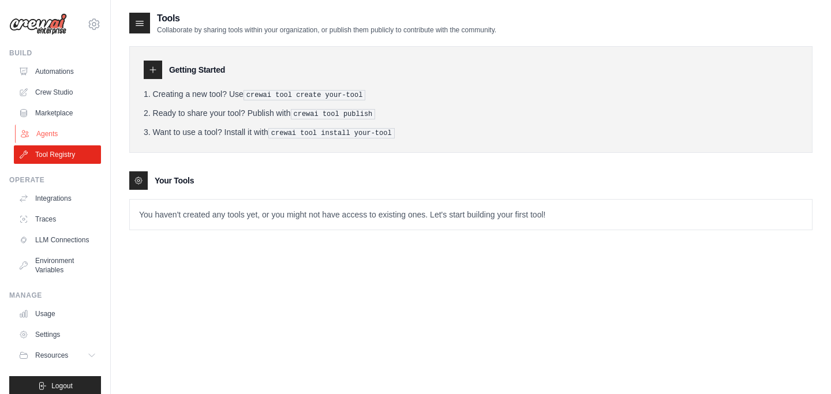
click at [74, 134] on link "Agents" at bounding box center [58, 134] width 87 height 18
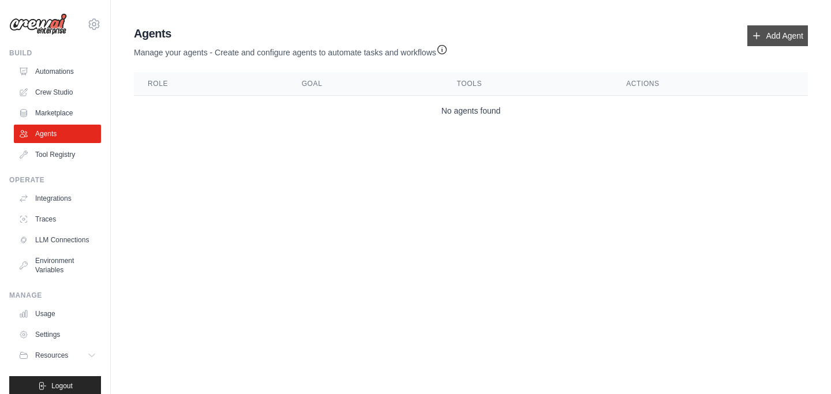
click at [791, 39] on link "Add Agent" at bounding box center [777, 35] width 61 height 21
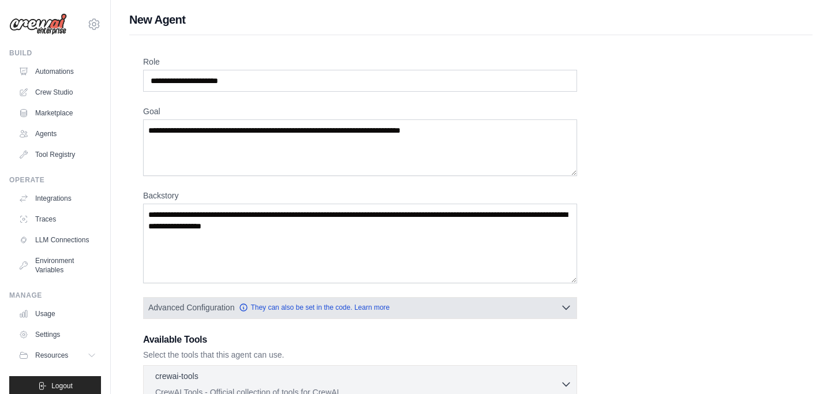
click at [571, 305] on icon "button" at bounding box center [566, 308] width 12 height 12
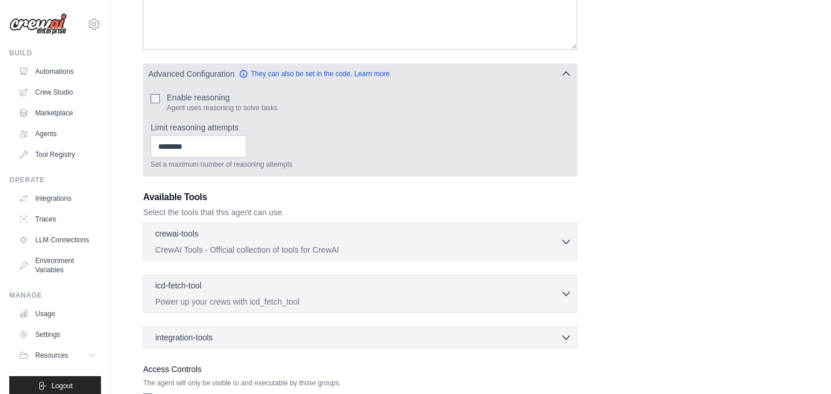
scroll to position [231, 0]
click at [567, 78] on icon "button" at bounding box center [566, 76] width 12 height 12
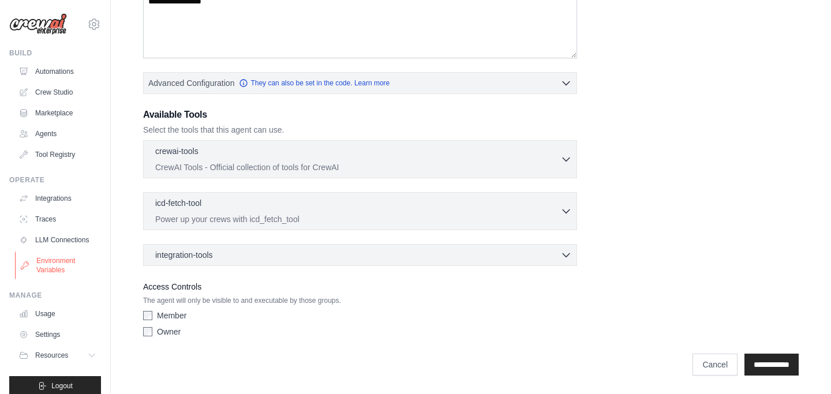
click at [72, 270] on link "Environment Variables" at bounding box center [58, 266] width 87 height 28
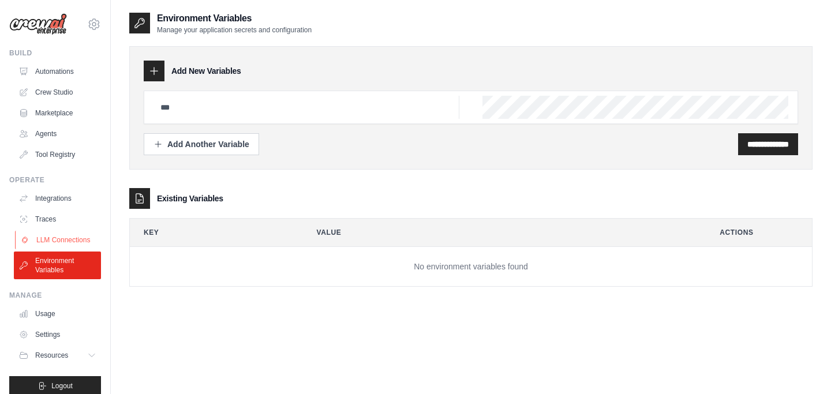
click at [72, 238] on link "LLM Connections" at bounding box center [58, 240] width 87 height 18
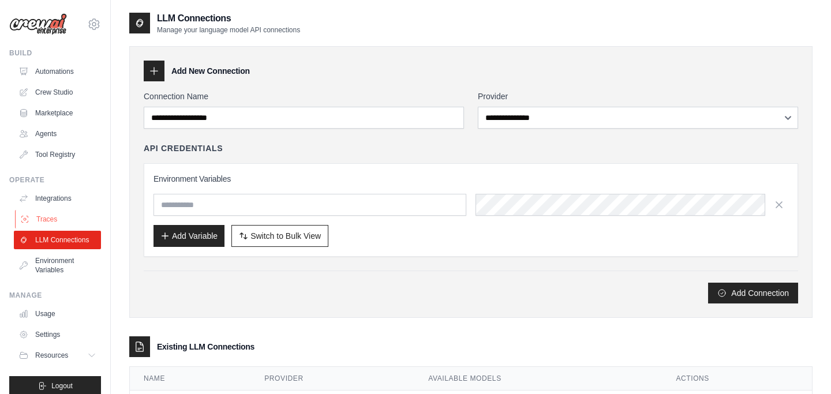
click at [48, 214] on link "Traces" at bounding box center [58, 219] width 87 height 18
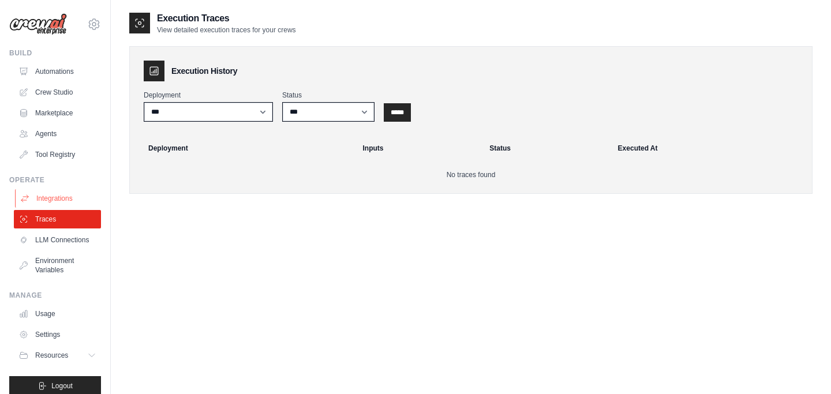
click at [58, 199] on link "Integrations" at bounding box center [58, 198] width 87 height 18
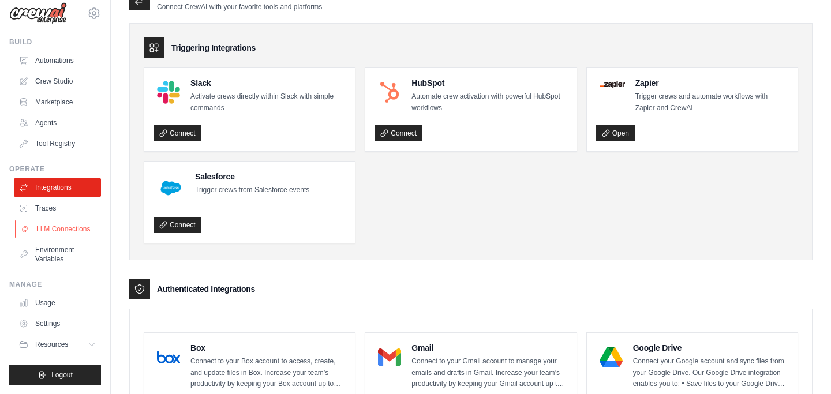
scroll to position [33, 0]
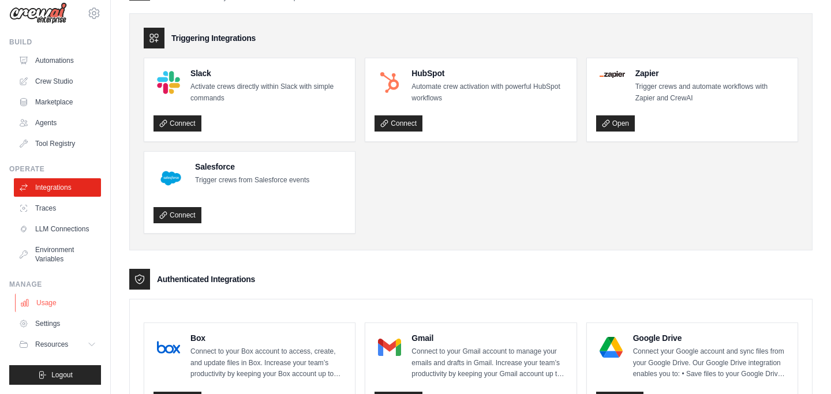
click at [63, 309] on link "Usage" at bounding box center [58, 303] width 87 height 18
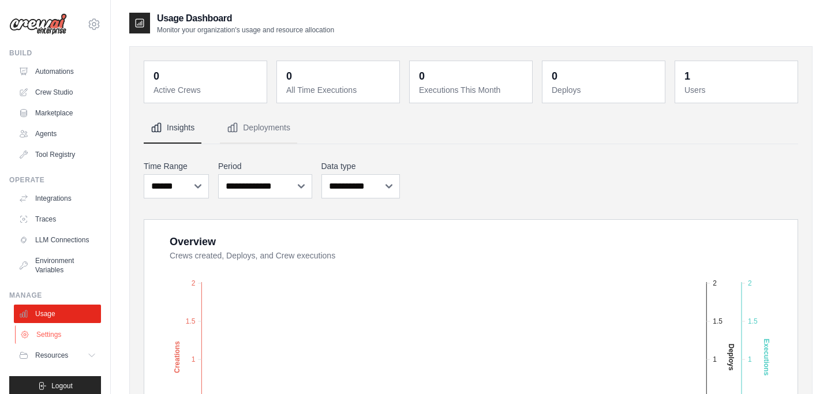
scroll to position [11, 0]
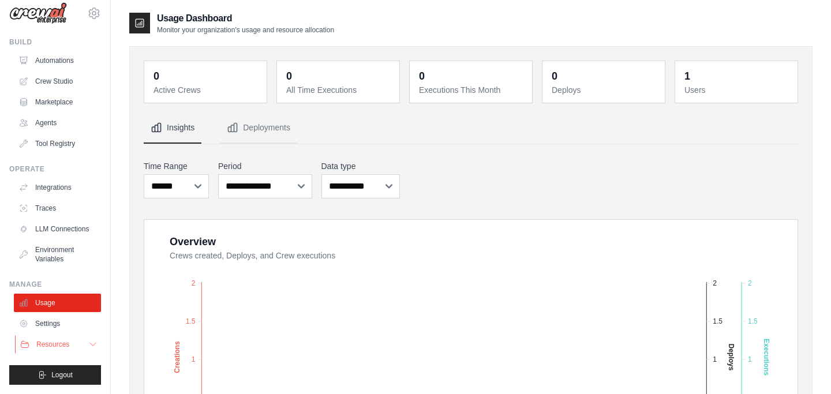
click at [85, 346] on button "Resources" at bounding box center [58, 344] width 87 height 18
